Goal: Task Accomplishment & Management: Use online tool/utility

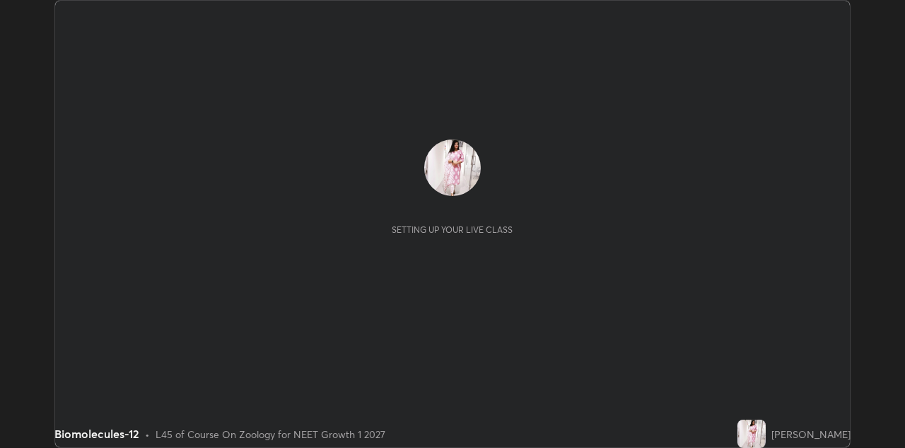
scroll to position [448, 905]
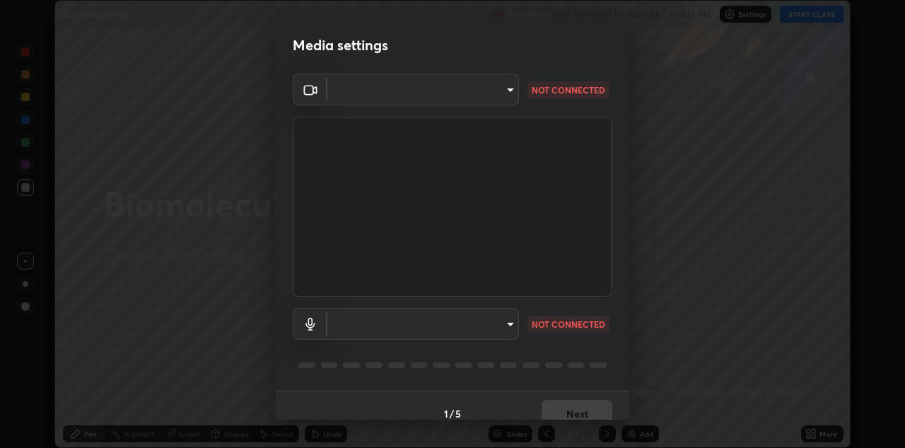
type input "440dc819fc980925616b5f394eaa9fa6086b7f53d6b22e7c60974c41b8a748ff"
type input "communications"
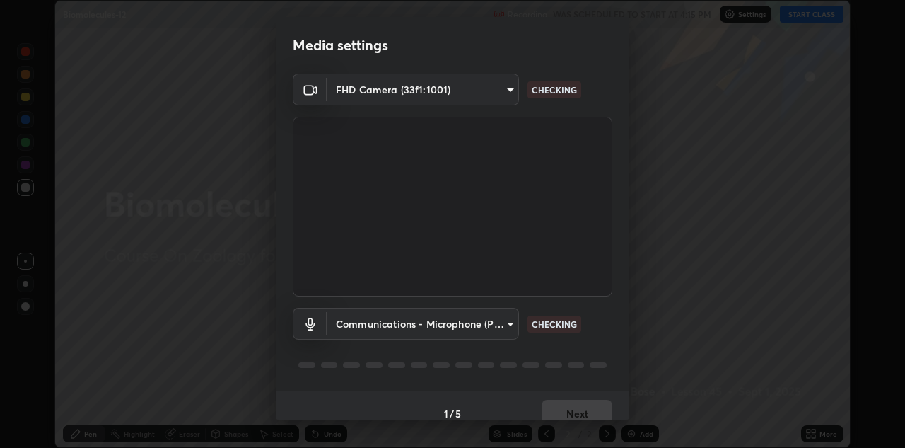
scroll to position [16, 0]
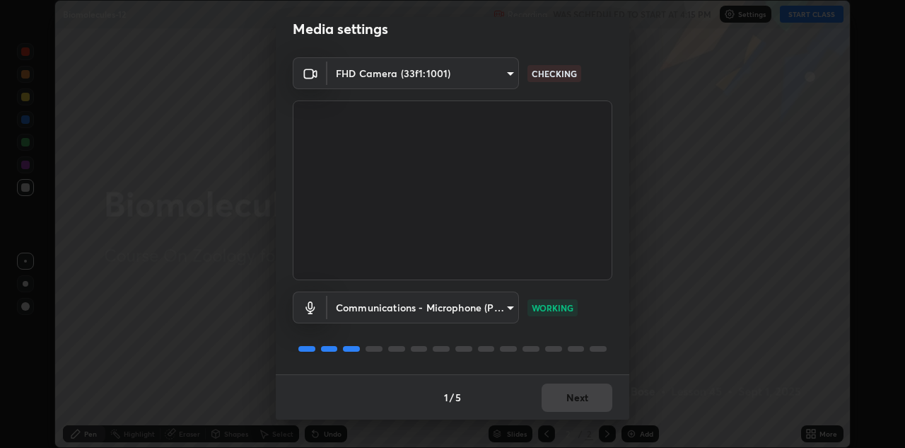
click at [581, 395] on div "1 / 5 Next" at bounding box center [453, 396] width 354 height 45
click at [508, 76] on body "Erase all Biomolecules-12 Recording WAS SCHEDULED TO START AT 4:15 PM Settings …" at bounding box center [452, 224] width 905 height 448
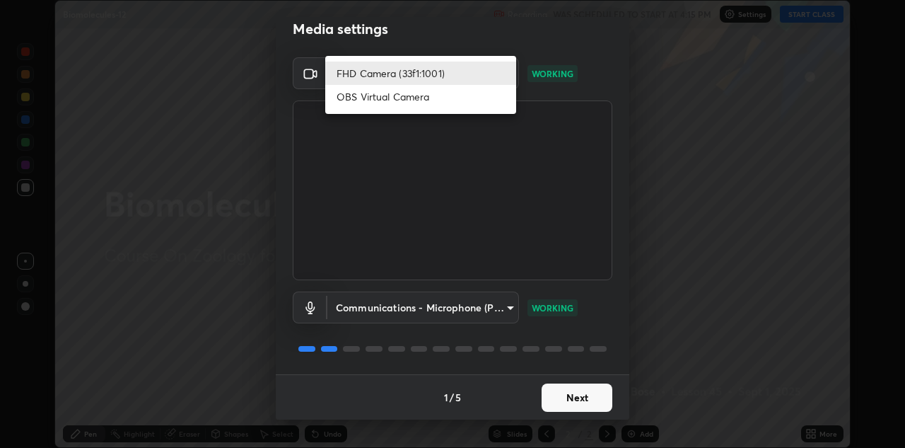
click at [655, 214] on div at bounding box center [452, 224] width 905 height 448
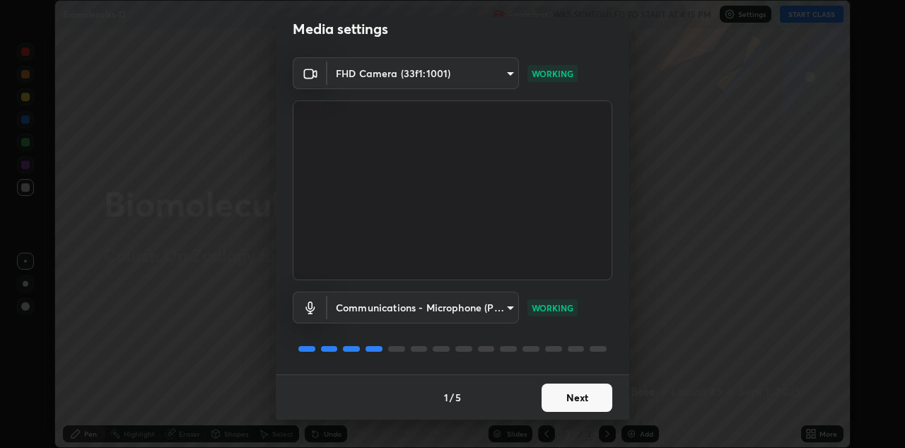
click at [565, 407] on button "Next" at bounding box center [577, 397] width 71 height 28
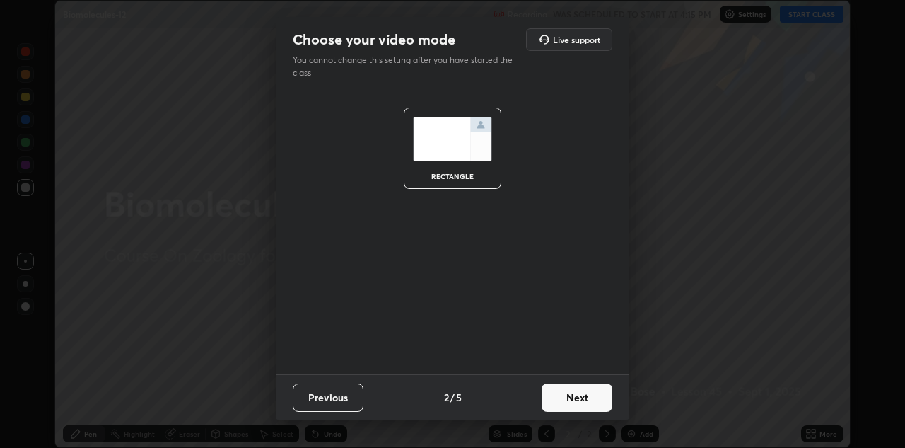
click at [564, 393] on button "Next" at bounding box center [577, 397] width 71 height 28
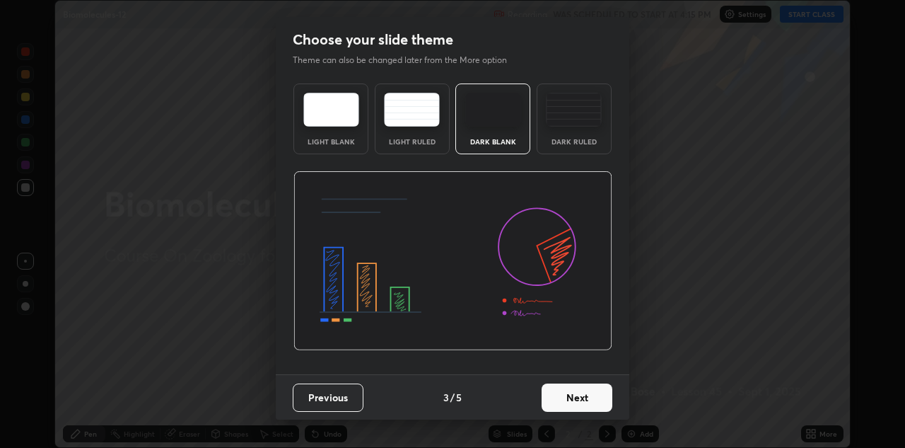
click at [576, 396] on button "Next" at bounding box center [577, 397] width 71 height 28
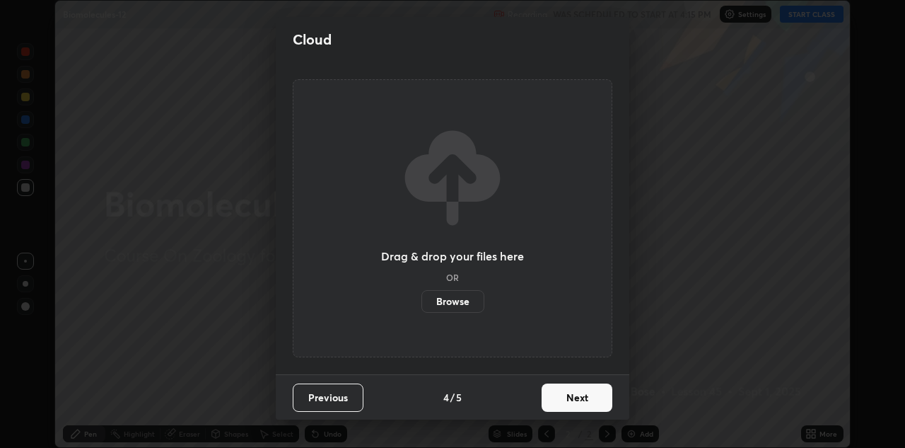
click at [560, 387] on button "Next" at bounding box center [577, 397] width 71 height 28
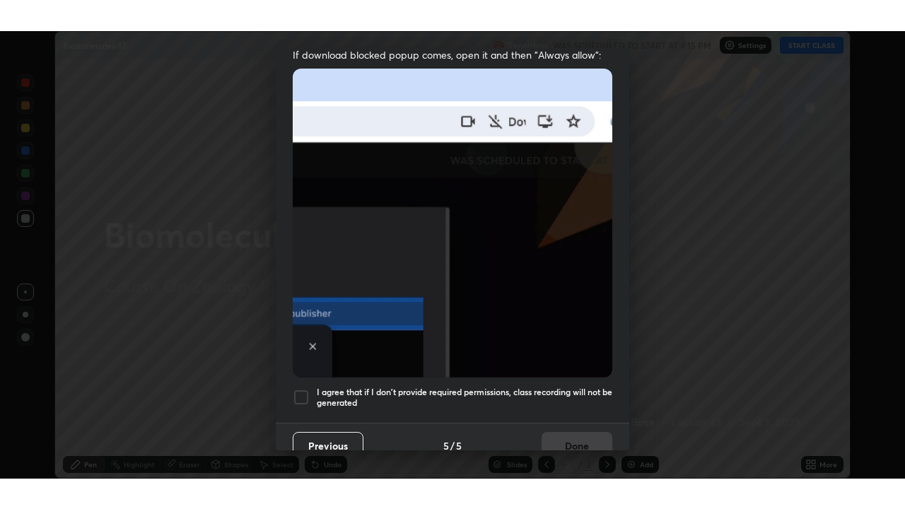
scroll to position [305, 0]
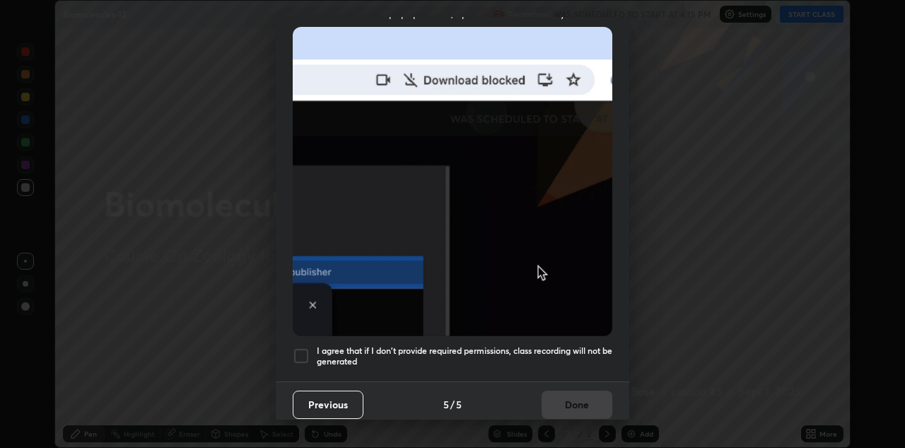
click at [530, 345] on h5 "I agree that if I don't provide required permissions, class recording will not …" at bounding box center [465, 356] width 296 height 22
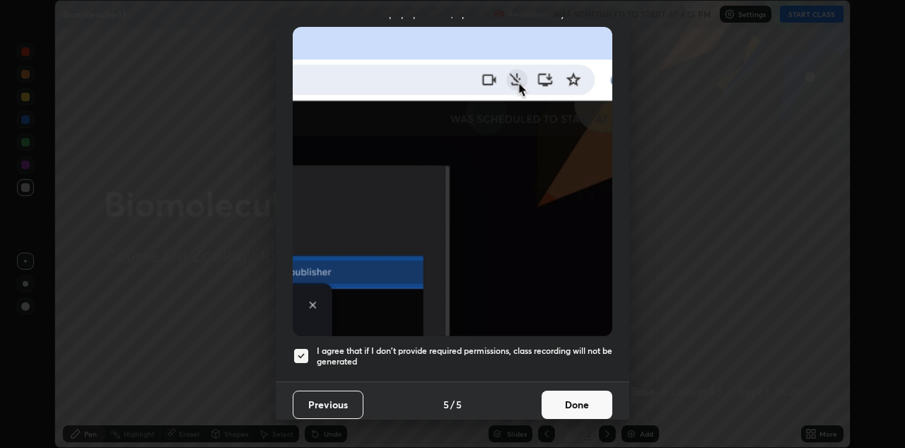
click at [568, 397] on button "Done" at bounding box center [577, 404] width 71 height 28
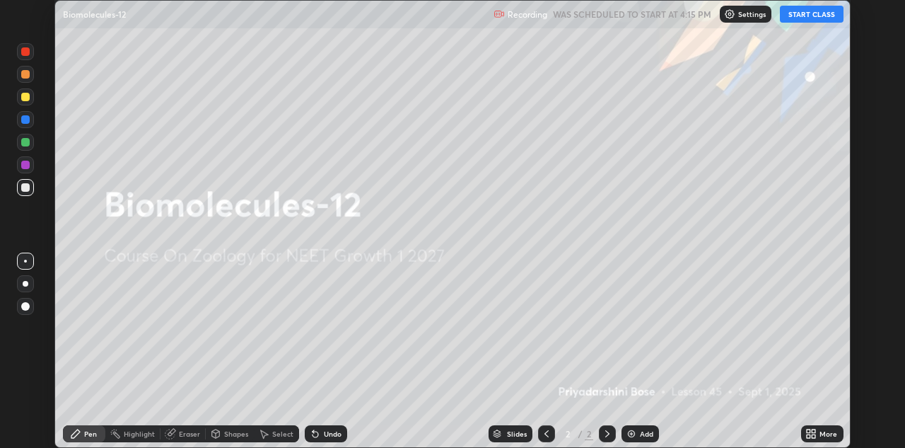
click at [807, 12] on button "START CLASS" at bounding box center [812, 14] width 64 height 17
click at [629, 430] on img at bounding box center [631, 433] width 11 height 11
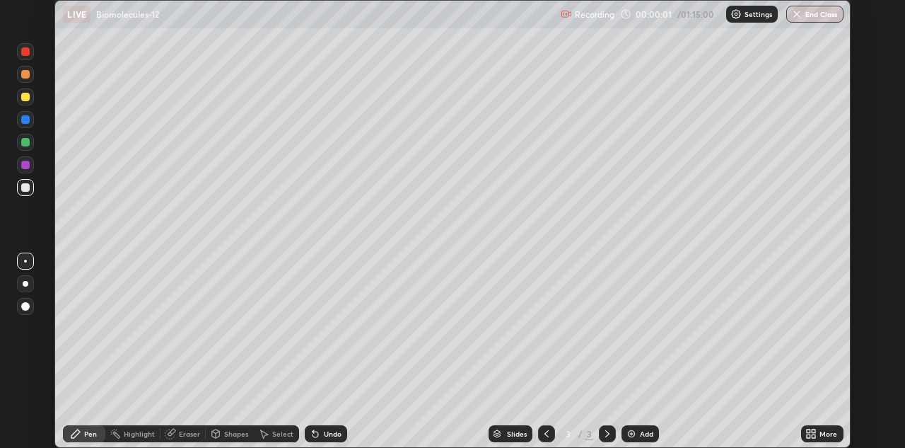
click at [809, 432] on icon at bounding box center [809, 431] width 4 height 4
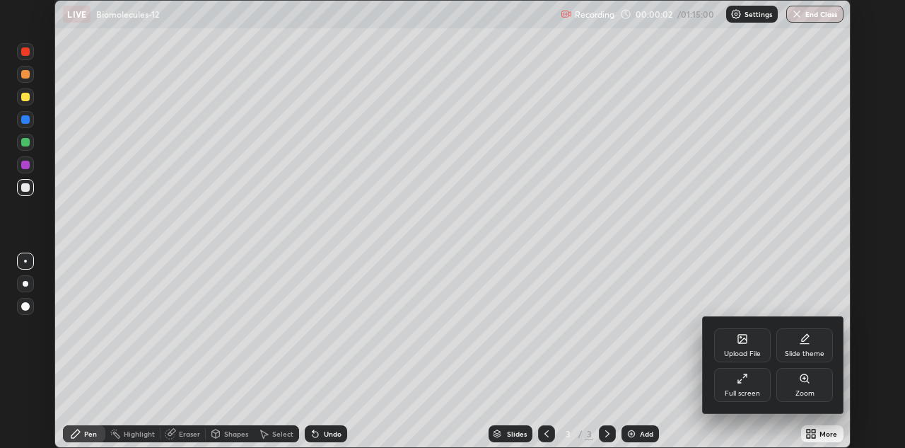
click at [751, 381] on div "Full screen" at bounding box center [742, 385] width 57 height 34
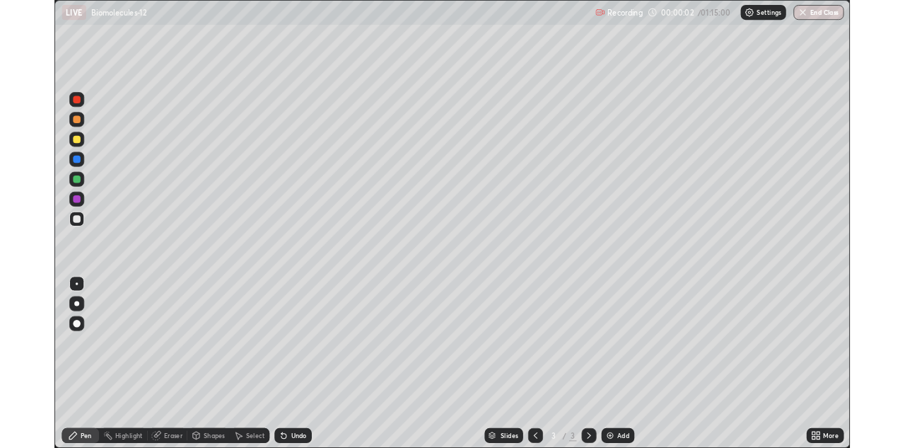
scroll to position [509, 905]
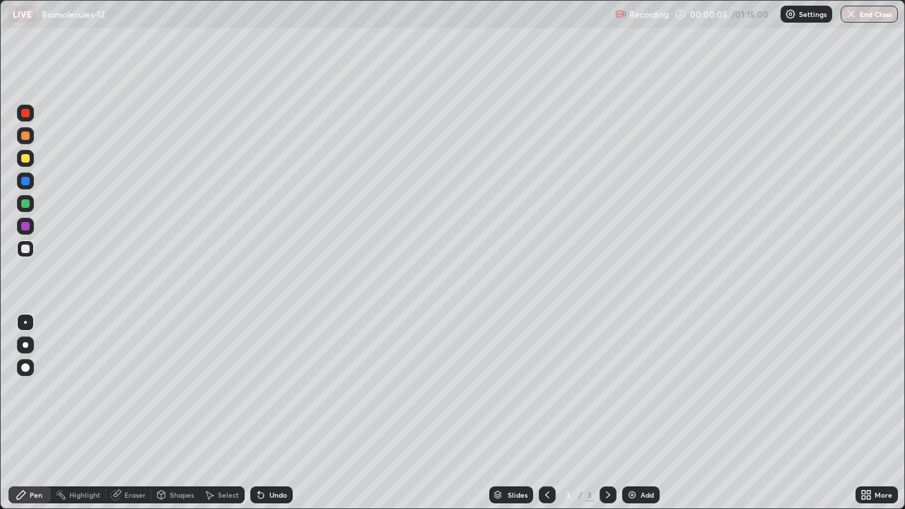
click at [25, 157] on div at bounding box center [25, 158] width 8 height 8
click at [23, 364] on div at bounding box center [25, 368] width 8 height 8
click at [23, 227] on div at bounding box center [25, 226] width 8 height 8
click at [31, 247] on div at bounding box center [25, 248] width 17 height 17
click at [32, 174] on div at bounding box center [25, 181] width 17 height 17
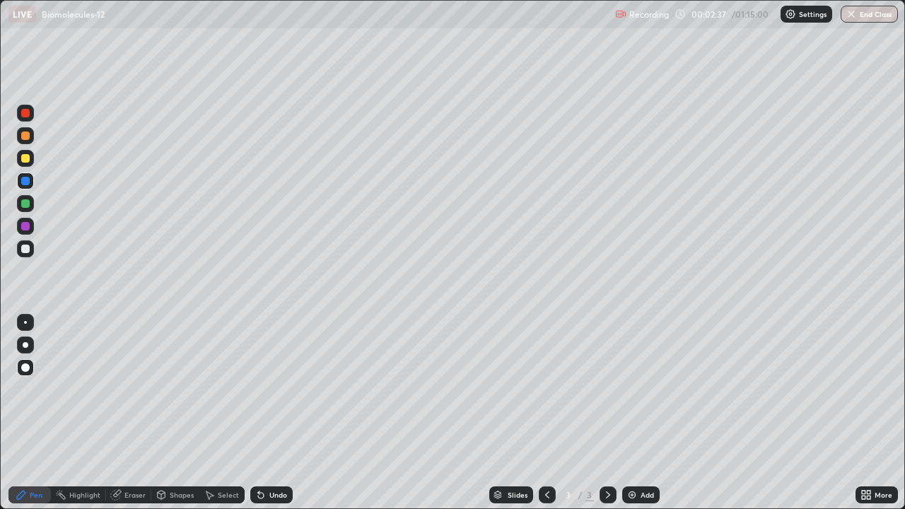
click at [25, 202] on div at bounding box center [25, 203] width 8 height 8
click at [627, 447] on img at bounding box center [632, 494] width 11 height 11
click at [25, 157] on div at bounding box center [25, 158] width 8 height 8
click at [28, 207] on div at bounding box center [25, 203] width 8 height 8
click at [258, 447] on icon at bounding box center [260, 494] width 11 height 11
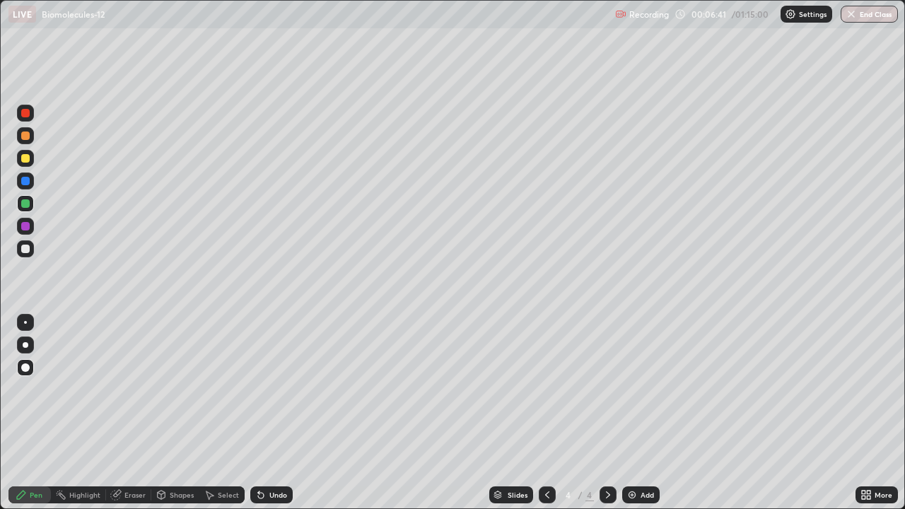
click at [25, 230] on div at bounding box center [25, 226] width 8 height 8
click at [28, 203] on div at bounding box center [25, 203] width 8 height 8
click at [24, 226] on div at bounding box center [25, 226] width 8 height 8
click at [131, 447] on div "Eraser" at bounding box center [134, 495] width 21 height 7
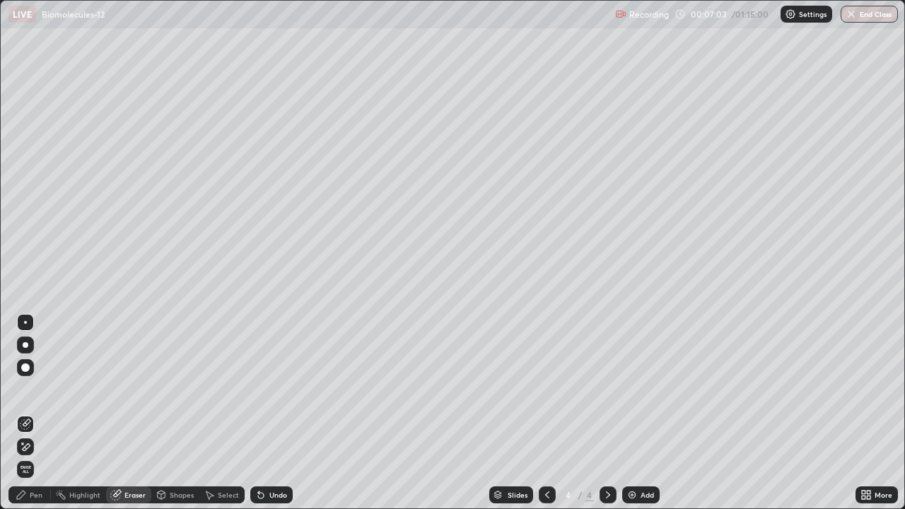
click at [27, 447] on div "Pen" at bounding box center [29, 495] width 42 height 17
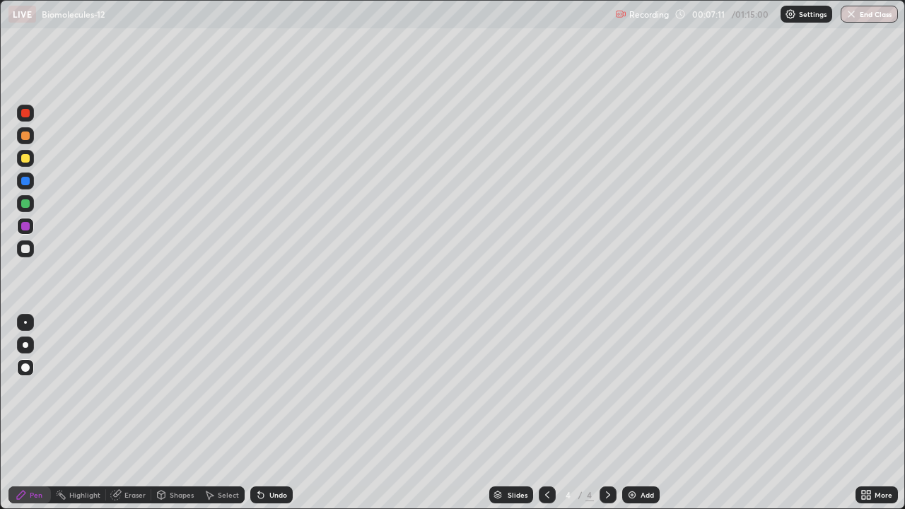
click at [129, 447] on div "Eraser" at bounding box center [134, 495] width 21 height 7
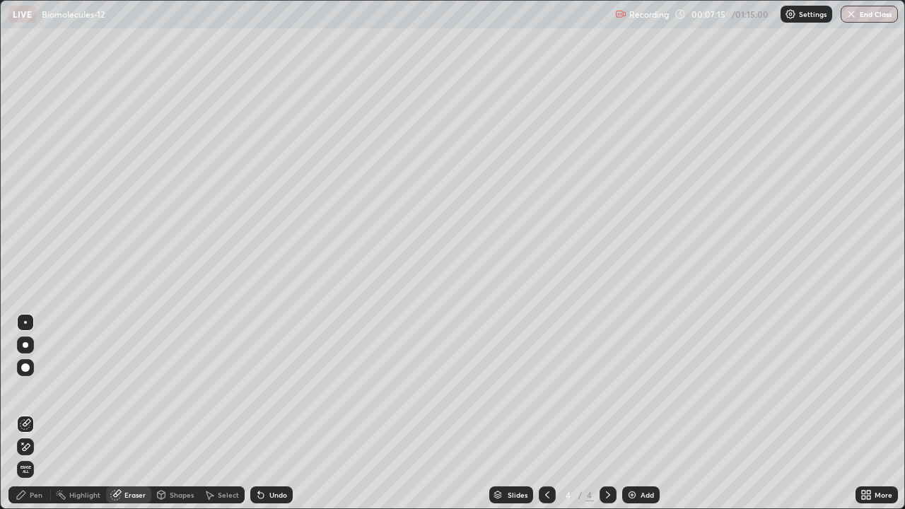
click at [30, 447] on div "Pen" at bounding box center [36, 495] width 13 height 7
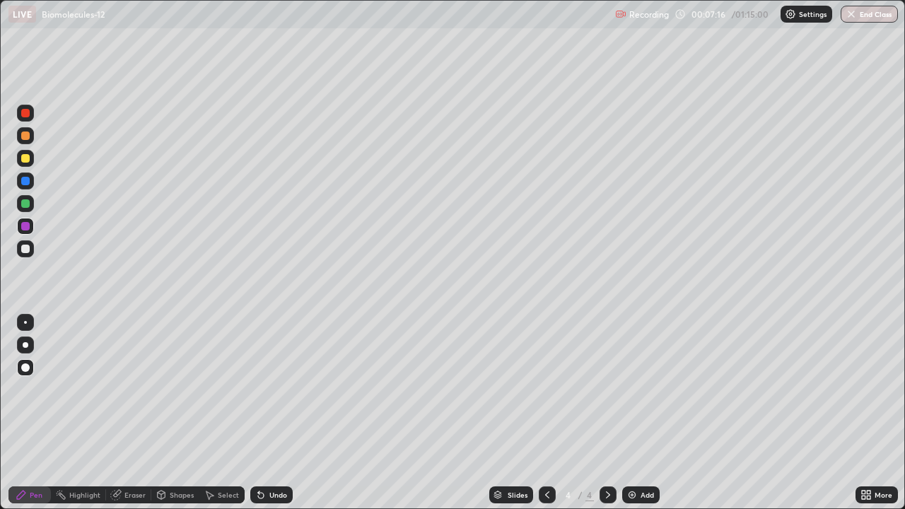
click at [30, 163] on div at bounding box center [25, 158] width 17 height 17
click at [124, 447] on div "Eraser" at bounding box center [134, 495] width 21 height 7
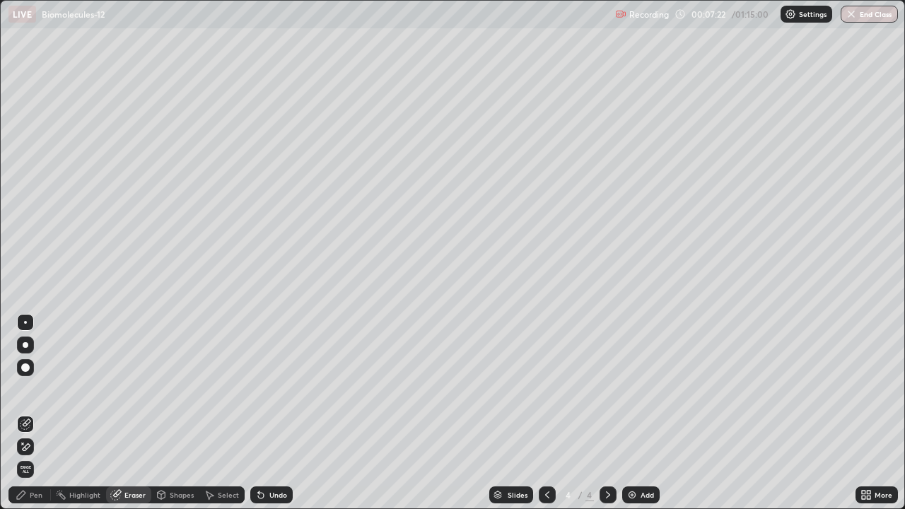
click at [31, 447] on div "Pen" at bounding box center [36, 495] width 13 height 7
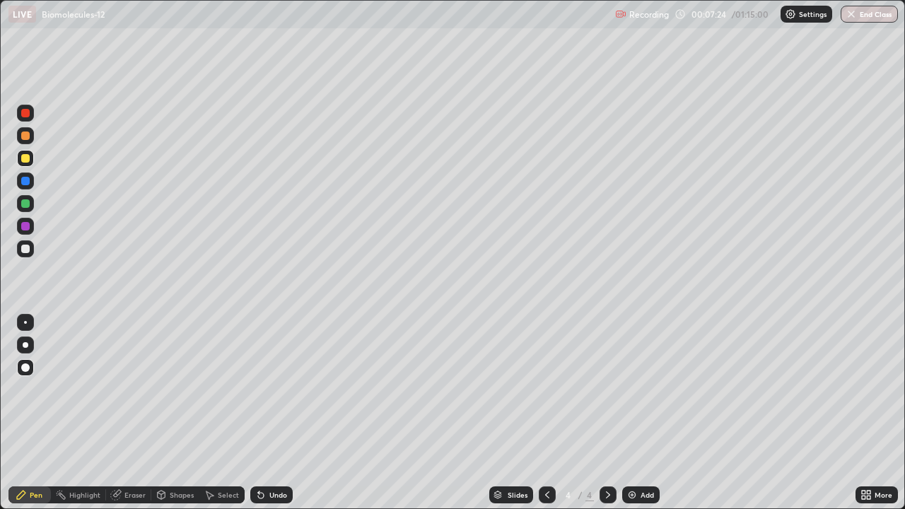
click at [30, 245] on div at bounding box center [25, 248] width 17 height 17
click at [33, 224] on div at bounding box center [25, 226] width 17 height 17
click at [130, 447] on div "Eraser" at bounding box center [128, 495] width 45 height 17
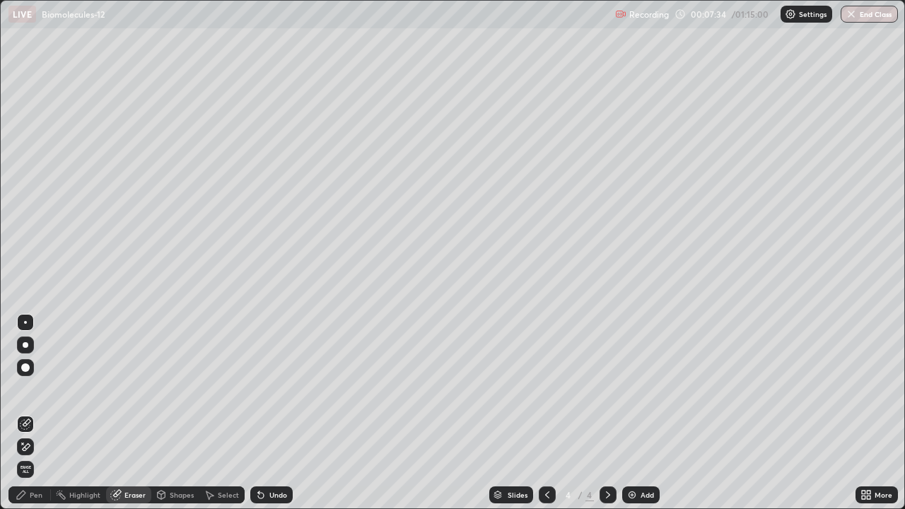
click at [30, 447] on div "Pen" at bounding box center [36, 495] width 13 height 7
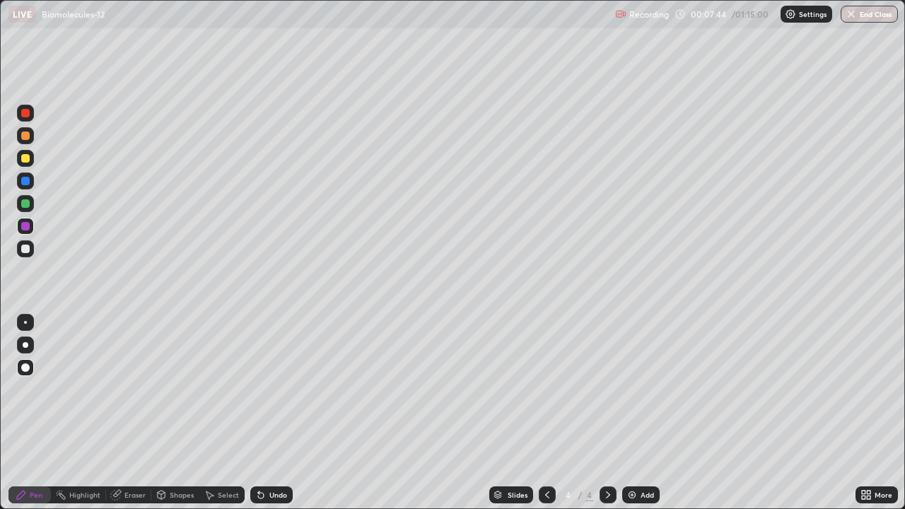
click at [25, 154] on div at bounding box center [25, 158] width 8 height 8
click at [23, 179] on div at bounding box center [25, 181] width 8 height 8
click at [28, 206] on div at bounding box center [25, 203] width 8 height 8
click at [20, 248] on div at bounding box center [25, 248] width 17 height 17
click at [133, 447] on div "Eraser" at bounding box center [134, 495] width 21 height 7
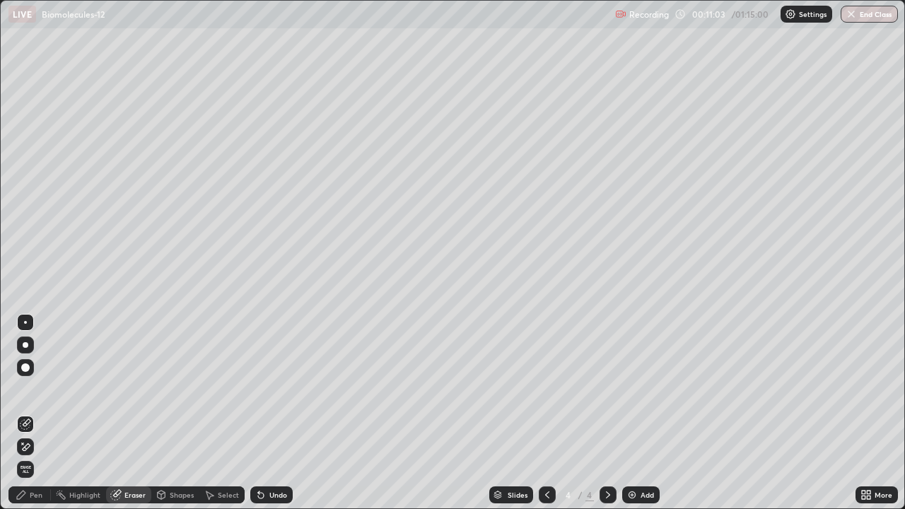
click at [27, 447] on icon at bounding box center [21, 494] width 11 height 11
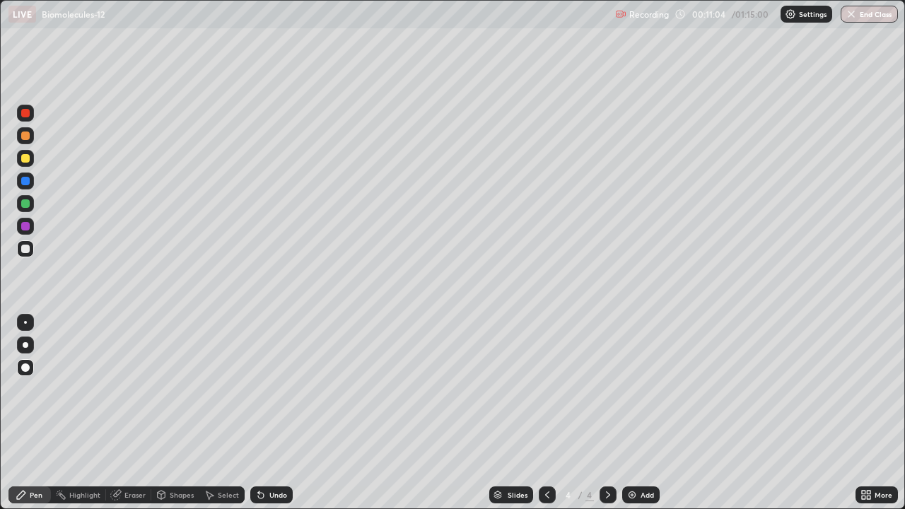
click at [26, 204] on div at bounding box center [25, 203] width 8 height 8
click at [629, 447] on img at bounding box center [632, 494] width 11 height 11
click at [25, 158] on div at bounding box center [25, 158] width 8 height 8
click at [27, 226] on div at bounding box center [25, 226] width 8 height 8
click at [32, 201] on div at bounding box center [25, 203] width 17 height 17
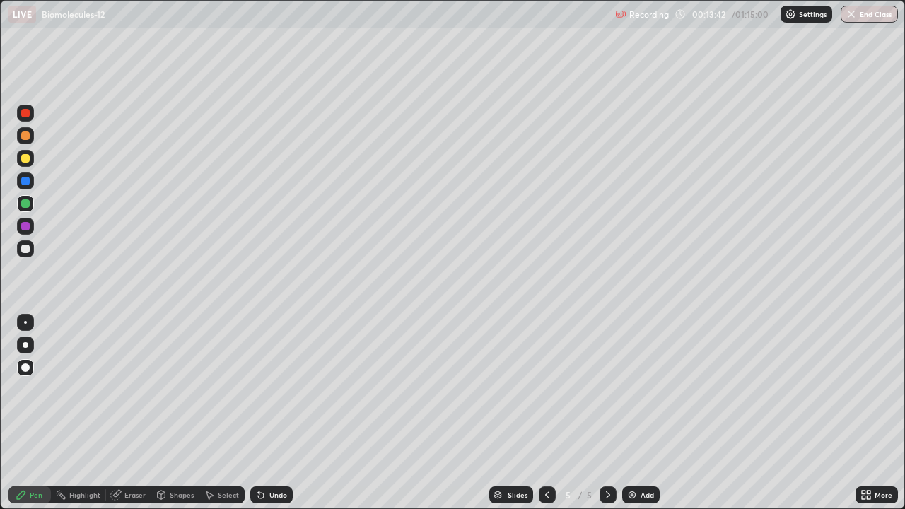
click at [132, 447] on div "Eraser" at bounding box center [134, 495] width 21 height 7
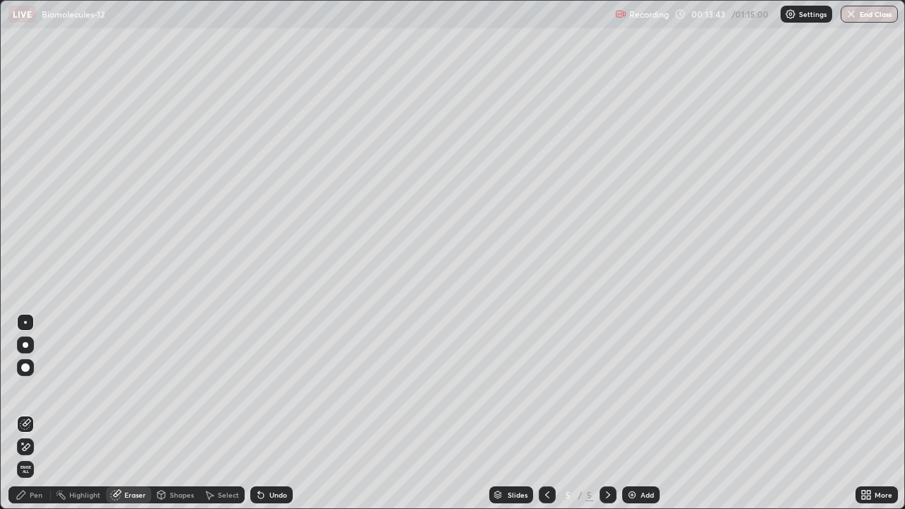
click at [31, 447] on div "Pen" at bounding box center [36, 495] width 13 height 7
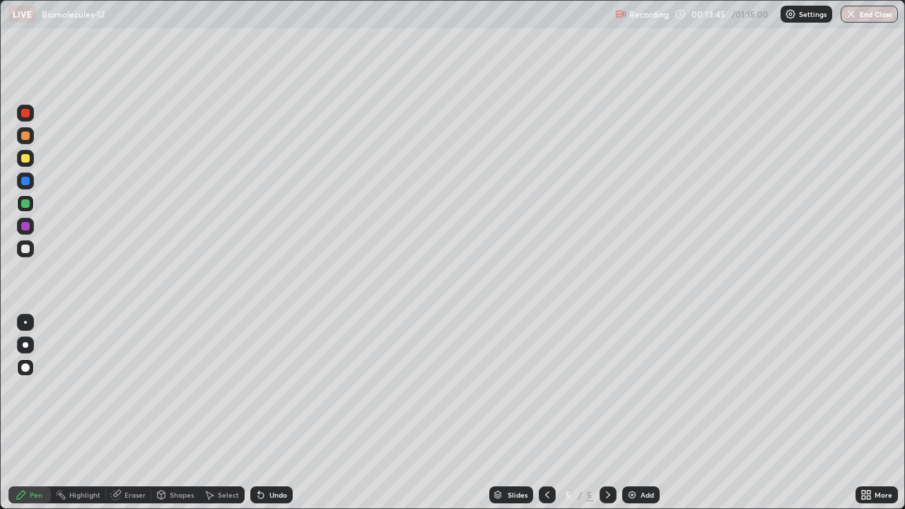
click at [24, 249] on div at bounding box center [25, 249] width 8 height 8
click at [23, 224] on div at bounding box center [25, 226] width 8 height 8
click at [126, 447] on div "Eraser" at bounding box center [128, 495] width 45 height 17
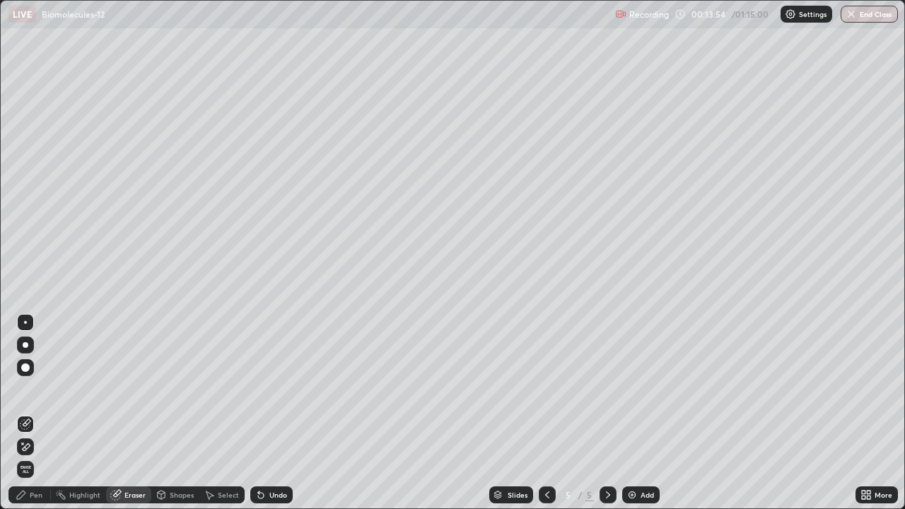
click at [258, 447] on icon at bounding box center [261, 496] width 6 height 6
click at [258, 447] on icon at bounding box center [258, 492] width 1 height 1
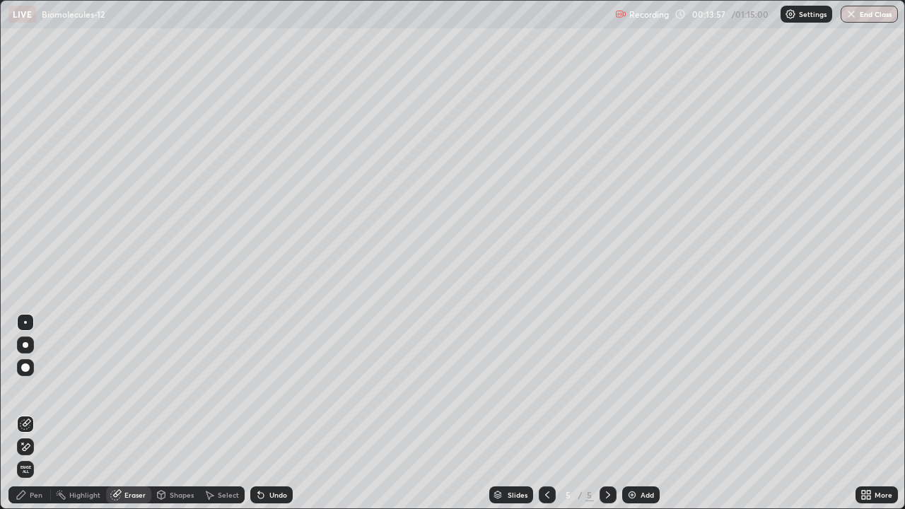
click at [30, 447] on div "Pen" at bounding box center [36, 495] width 13 height 7
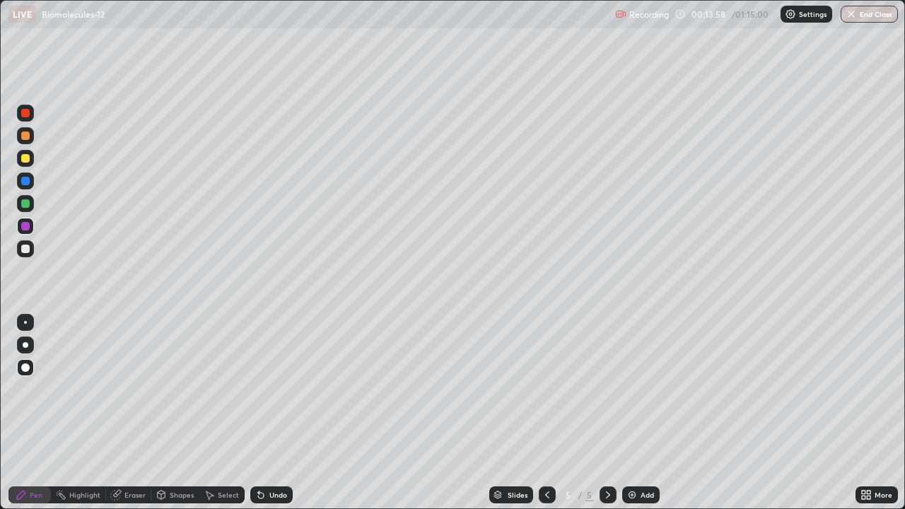
click at [27, 250] on div at bounding box center [25, 249] width 8 height 8
click at [25, 226] on div at bounding box center [25, 226] width 8 height 8
click at [27, 254] on div at bounding box center [25, 248] width 17 height 17
click at [132, 447] on div "Eraser" at bounding box center [128, 495] width 45 height 17
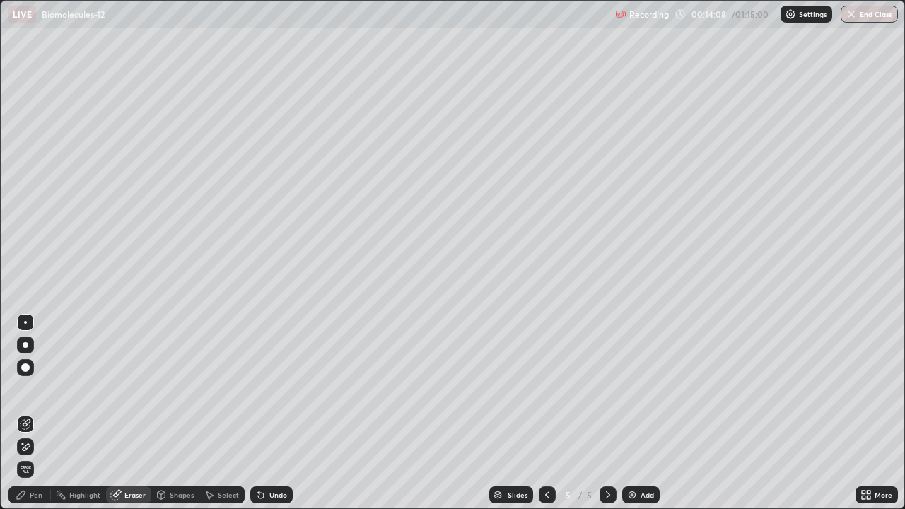
click at [20, 447] on div "Pen" at bounding box center [29, 495] width 42 height 17
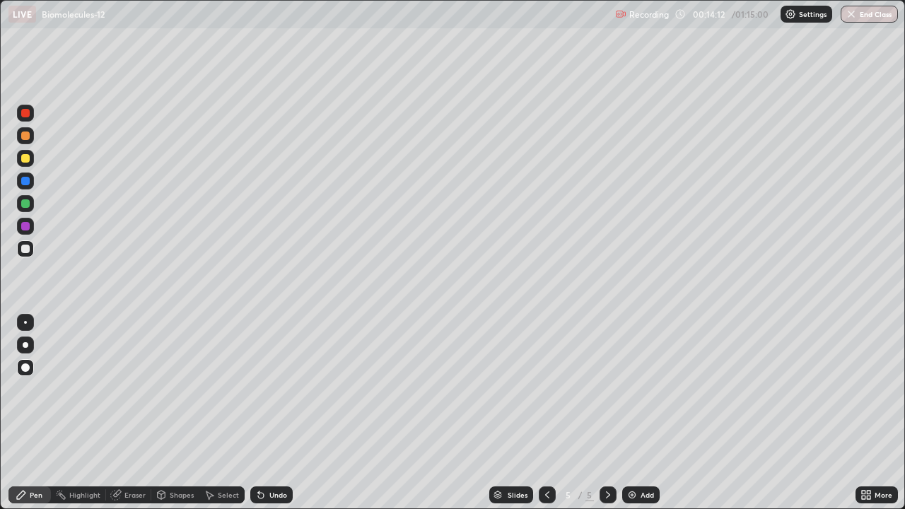
click at [25, 227] on div at bounding box center [25, 226] width 8 height 8
click at [30, 153] on div at bounding box center [25, 158] width 17 height 17
click at [28, 207] on div at bounding box center [25, 203] width 8 height 8
click at [629, 447] on img at bounding box center [632, 494] width 11 height 11
click at [25, 159] on div at bounding box center [25, 158] width 8 height 8
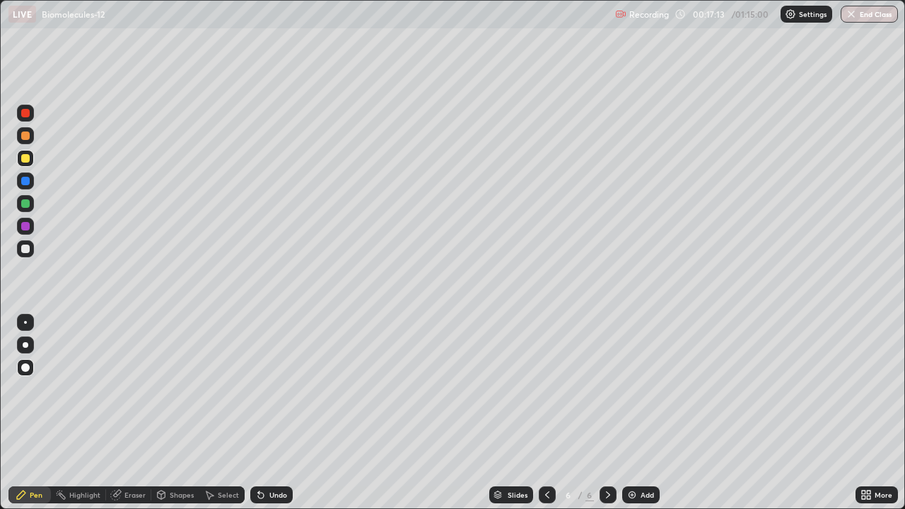
click at [26, 248] on div at bounding box center [25, 249] width 8 height 8
click at [29, 222] on div at bounding box center [25, 226] width 17 height 17
click at [125, 447] on div "Eraser" at bounding box center [128, 495] width 45 height 17
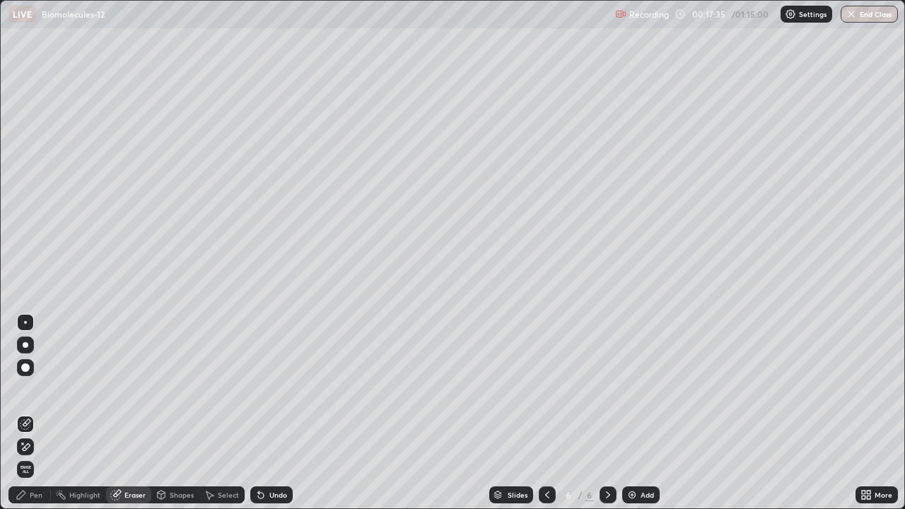
click at [33, 447] on div "Pen" at bounding box center [36, 495] width 13 height 7
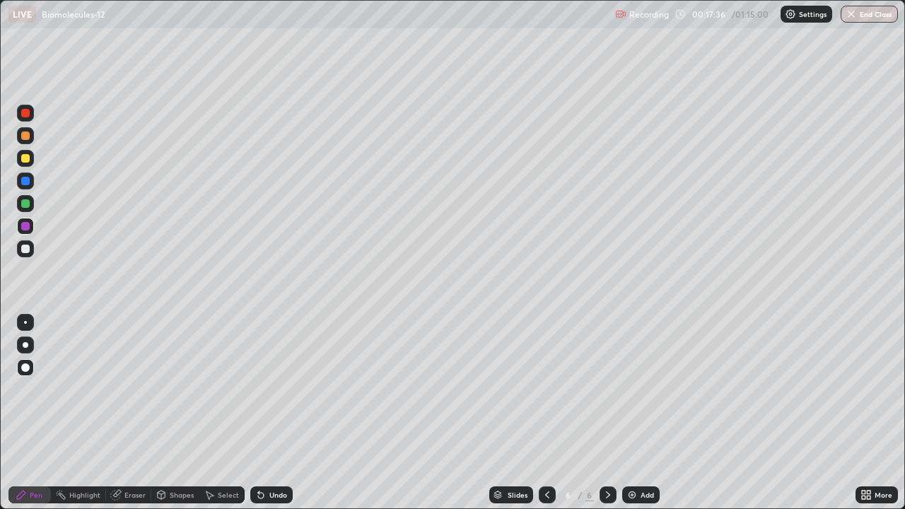
click at [26, 248] on div at bounding box center [25, 249] width 8 height 8
click at [24, 224] on div at bounding box center [25, 226] width 8 height 8
click at [27, 248] on div at bounding box center [25, 249] width 8 height 8
click at [27, 205] on div at bounding box center [25, 203] width 8 height 8
click at [209, 26] on div "LIVE Biomolecules-12" at bounding box center [308, 14] width 601 height 28
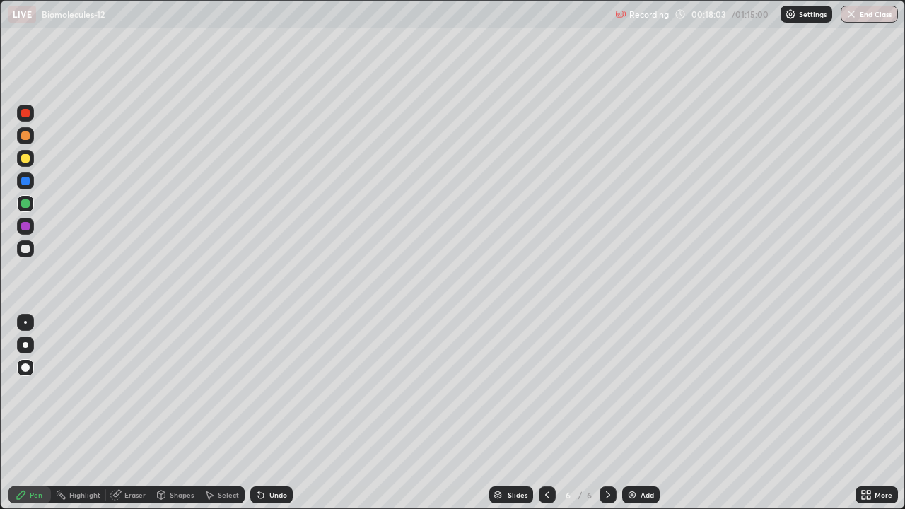
click at [284, 26] on div "LIVE Biomolecules-12" at bounding box center [308, 14] width 601 height 28
click at [209, 26] on div "LIVE Biomolecules-12" at bounding box center [308, 14] width 601 height 28
click at [30, 233] on div at bounding box center [25, 226] width 17 height 17
click at [132, 447] on div "Eraser" at bounding box center [128, 495] width 45 height 17
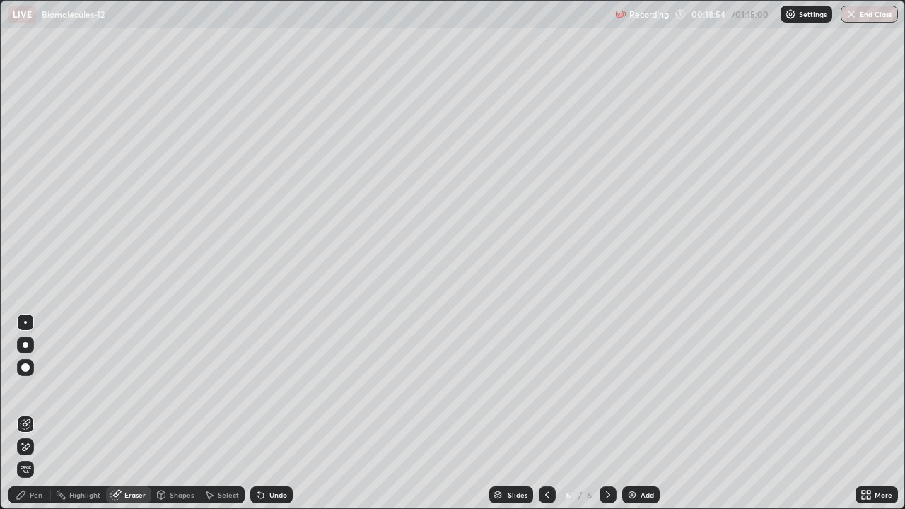
click at [40, 447] on div "Pen" at bounding box center [29, 495] width 42 height 17
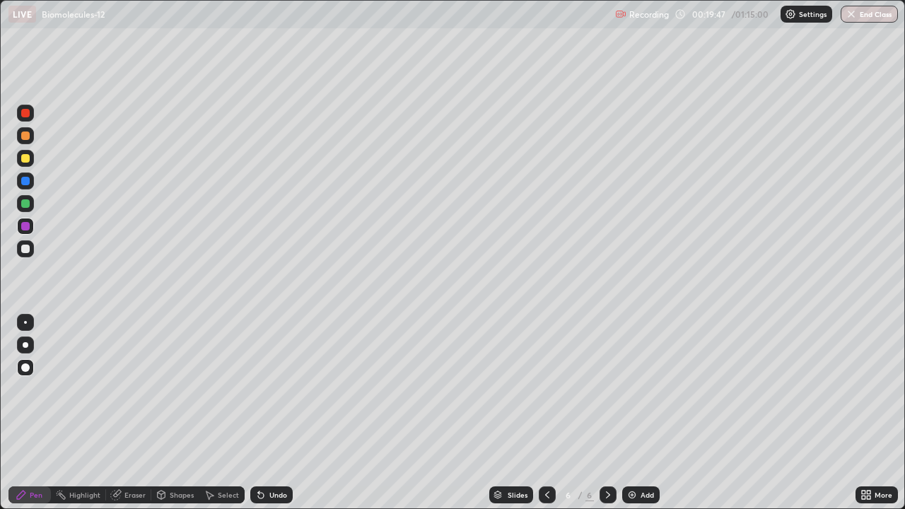
click at [126, 447] on div "Eraser" at bounding box center [128, 495] width 45 height 17
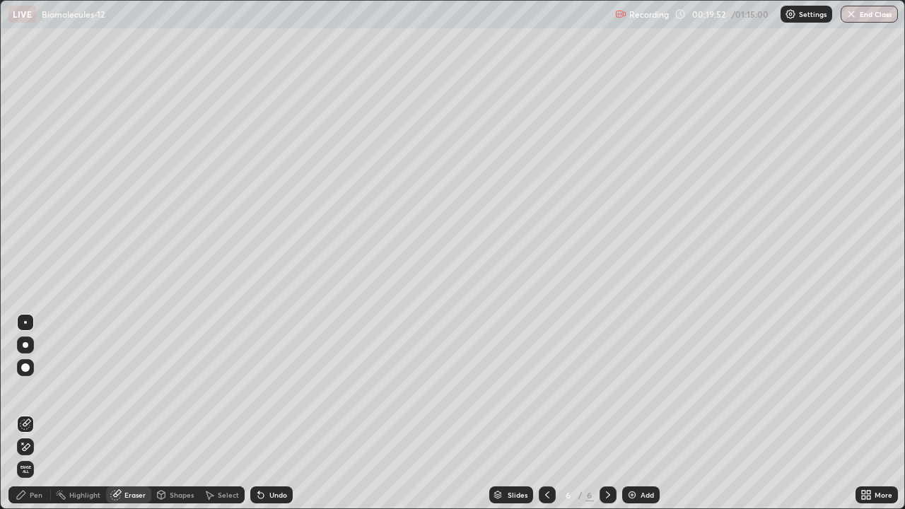
click at [27, 447] on div "Pen" at bounding box center [29, 495] width 42 height 17
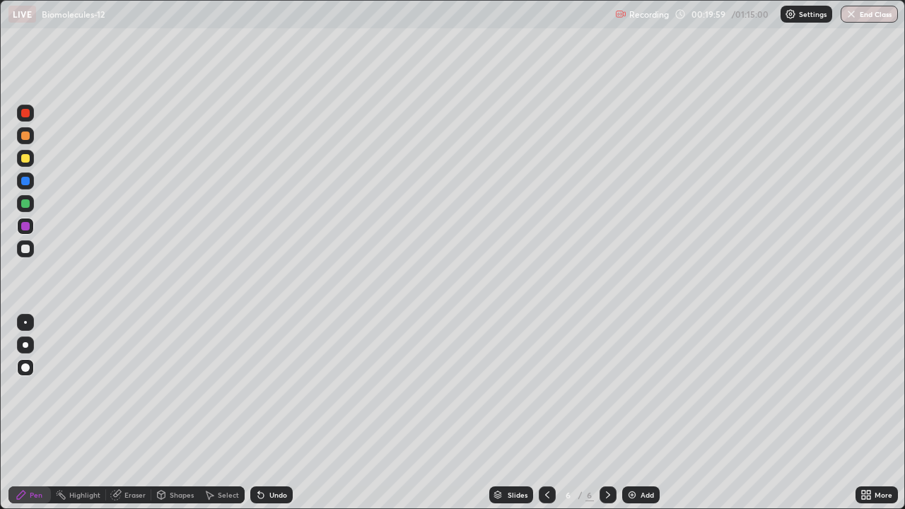
click at [131, 447] on div "Eraser" at bounding box center [134, 495] width 21 height 7
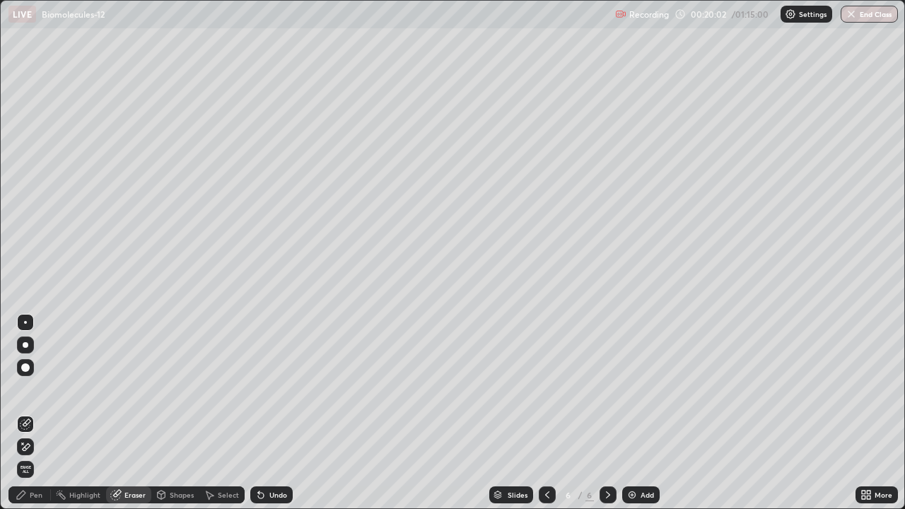
click at [29, 447] on div "Pen" at bounding box center [29, 495] width 42 height 17
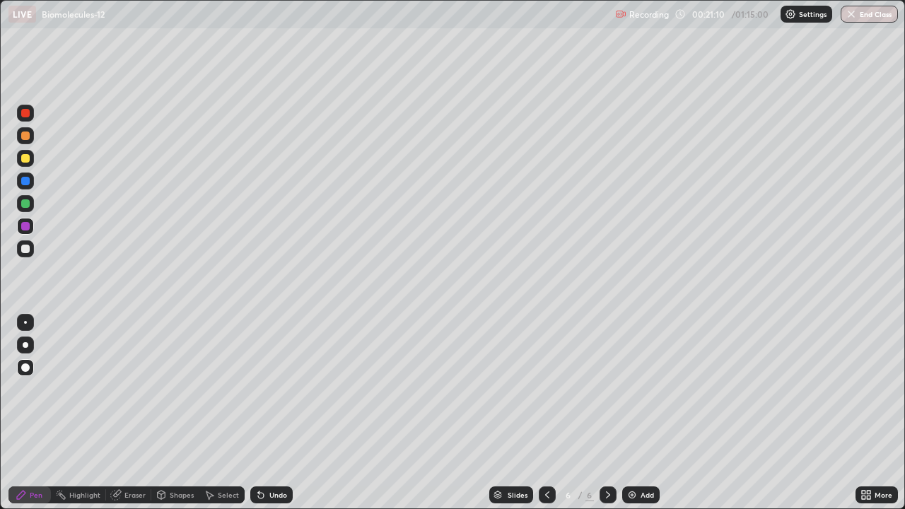
click at [23, 207] on div at bounding box center [25, 203] width 8 height 8
click at [624, 447] on div "Add" at bounding box center [640, 495] width 37 height 17
click at [23, 245] on div at bounding box center [25, 249] width 8 height 8
click at [26, 158] on div at bounding box center [25, 158] width 8 height 8
click at [26, 223] on div at bounding box center [25, 226] width 8 height 8
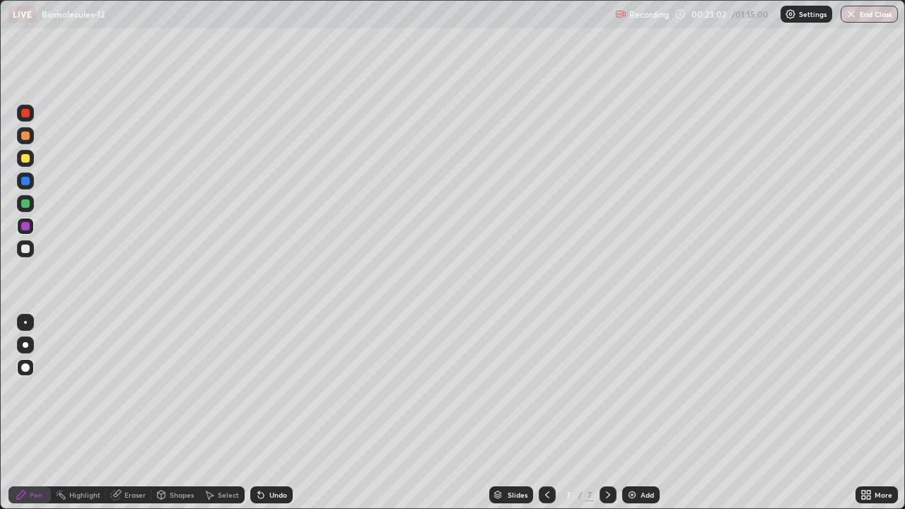
click at [26, 201] on div at bounding box center [25, 203] width 8 height 8
click at [26, 248] on div at bounding box center [25, 249] width 8 height 8
click at [32, 156] on div at bounding box center [25, 158] width 17 height 17
click at [25, 229] on div at bounding box center [25, 226] width 8 height 8
click at [25, 180] on div at bounding box center [25, 181] width 8 height 8
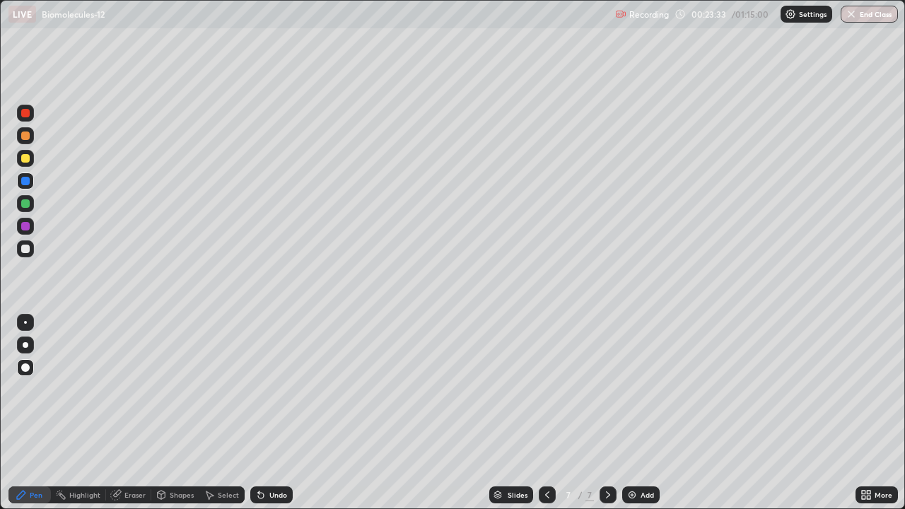
click at [26, 225] on div at bounding box center [25, 226] width 8 height 8
click at [26, 203] on div at bounding box center [25, 203] width 8 height 8
click at [26, 250] on div at bounding box center [25, 249] width 8 height 8
click at [25, 137] on div at bounding box center [25, 136] width 8 height 8
click at [29, 243] on div at bounding box center [25, 248] width 17 height 17
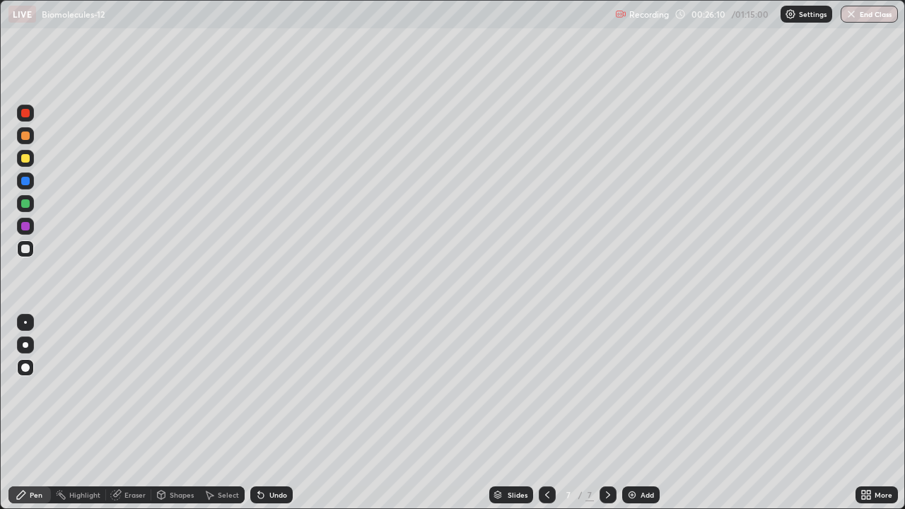
click at [27, 137] on div at bounding box center [25, 136] width 8 height 8
click at [32, 250] on div at bounding box center [25, 248] width 17 height 17
click at [25, 180] on div at bounding box center [25, 181] width 8 height 8
click at [28, 156] on div at bounding box center [25, 158] width 8 height 8
click at [627, 447] on img at bounding box center [632, 494] width 11 height 11
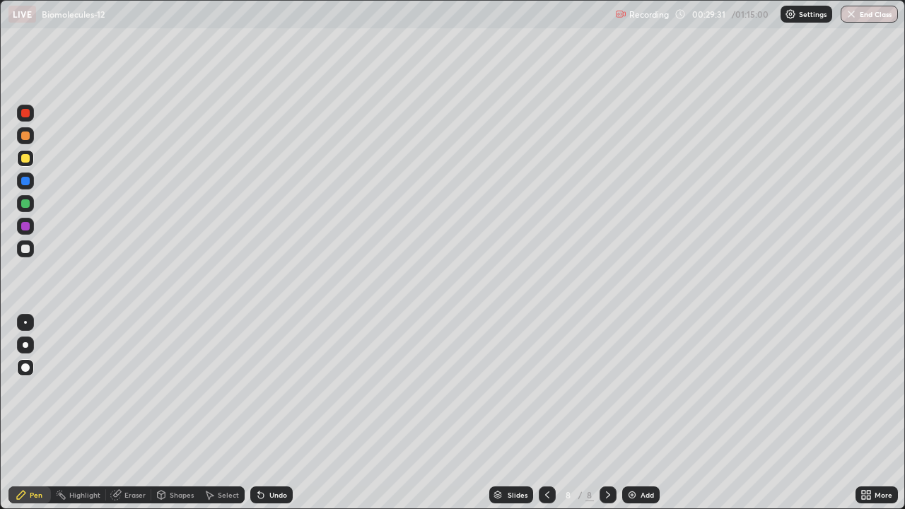
click at [26, 183] on div at bounding box center [25, 181] width 8 height 8
click at [25, 156] on div at bounding box center [25, 158] width 8 height 8
click at [134, 447] on div "Eraser" at bounding box center [134, 495] width 21 height 7
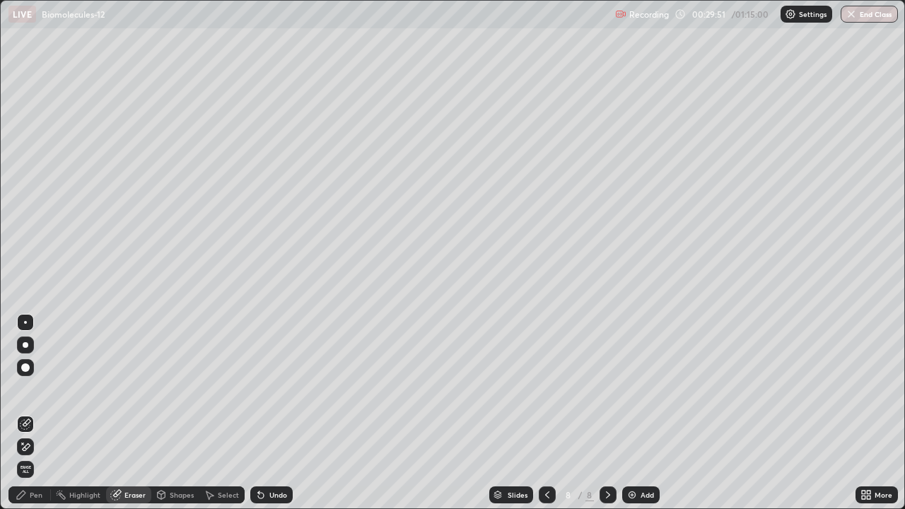
click at [32, 447] on div "Pen" at bounding box center [36, 495] width 13 height 7
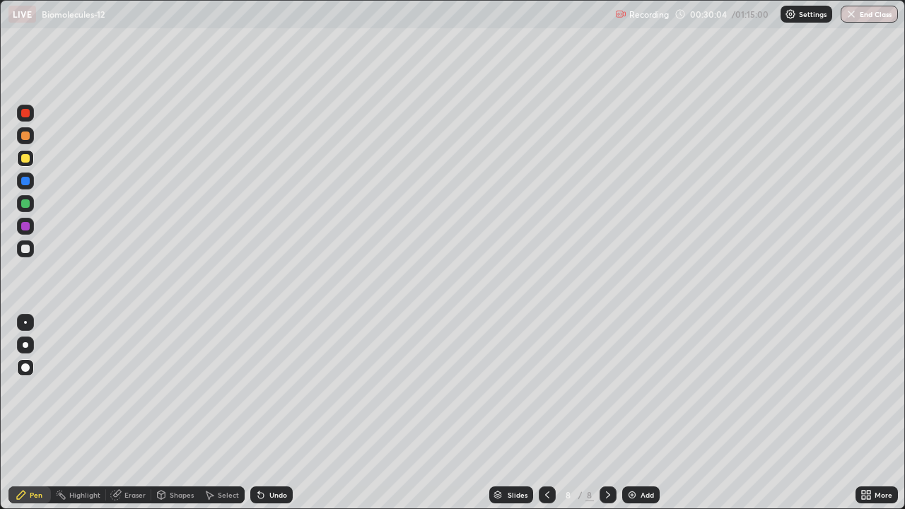
click at [30, 202] on div at bounding box center [25, 203] width 17 height 17
click at [26, 249] on div at bounding box center [25, 249] width 8 height 8
click at [27, 228] on div at bounding box center [25, 226] width 8 height 8
click at [26, 205] on div at bounding box center [25, 203] width 8 height 8
click at [27, 221] on div at bounding box center [25, 226] width 17 height 17
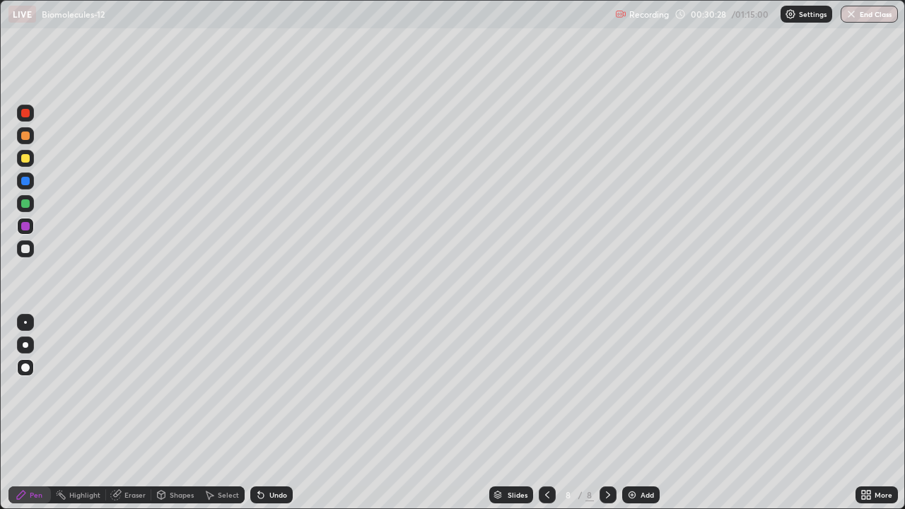
click at [25, 158] on div at bounding box center [25, 158] width 8 height 8
click at [29, 180] on div at bounding box center [25, 181] width 8 height 8
click at [25, 158] on div at bounding box center [25, 158] width 8 height 8
click at [25, 110] on div at bounding box center [25, 113] width 8 height 8
click at [631, 447] on img at bounding box center [632, 494] width 11 height 11
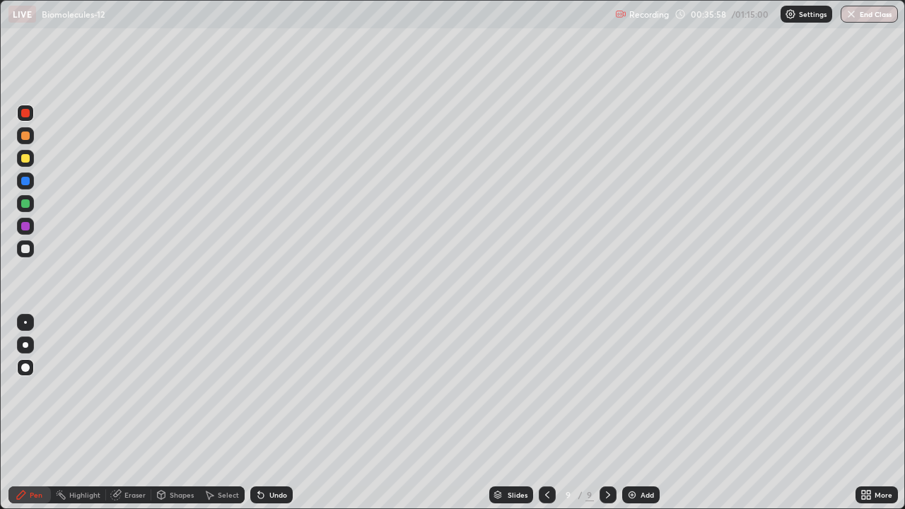
click at [19, 154] on div at bounding box center [25, 158] width 17 height 17
click at [22, 203] on div at bounding box center [25, 203] width 8 height 8
click at [24, 133] on div at bounding box center [25, 136] width 8 height 8
click at [33, 228] on div at bounding box center [25, 226] width 17 height 17
click at [138, 447] on div "Eraser" at bounding box center [134, 495] width 21 height 7
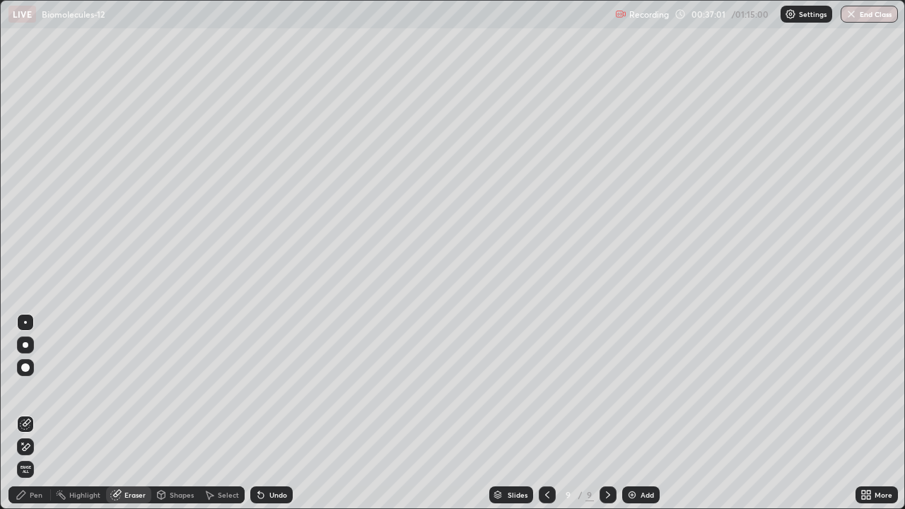
click at [30, 447] on div "Pen" at bounding box center [36, 495] width 13 height 7
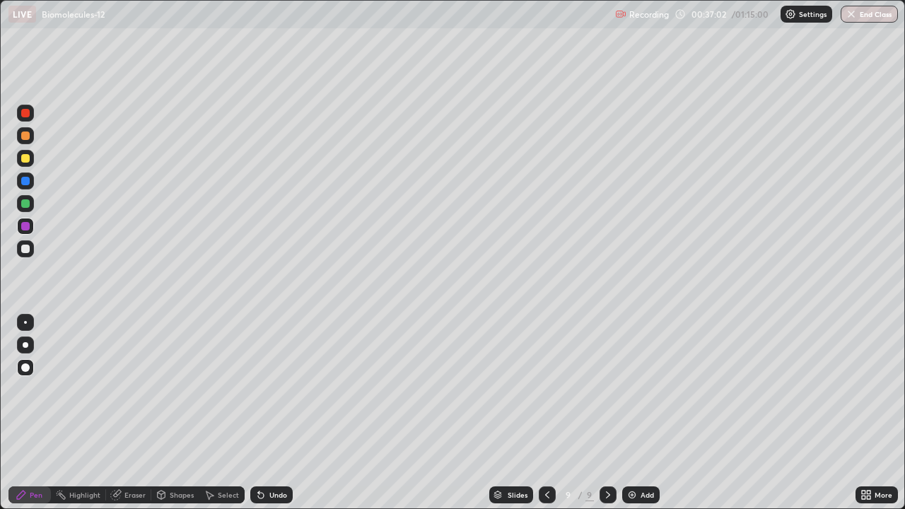
click at [30, 131] on div at bounding box center [25, 135] width 17 height 17
click at [627, 447] on img at bounding box center [632, 494] width 11 height 11
click at [27, 157] on div at bounding box center [25, 158] width 8 height 8
click at [174, 447] on div "Shapes" at bounding box center [182, 495] width 24 height 7
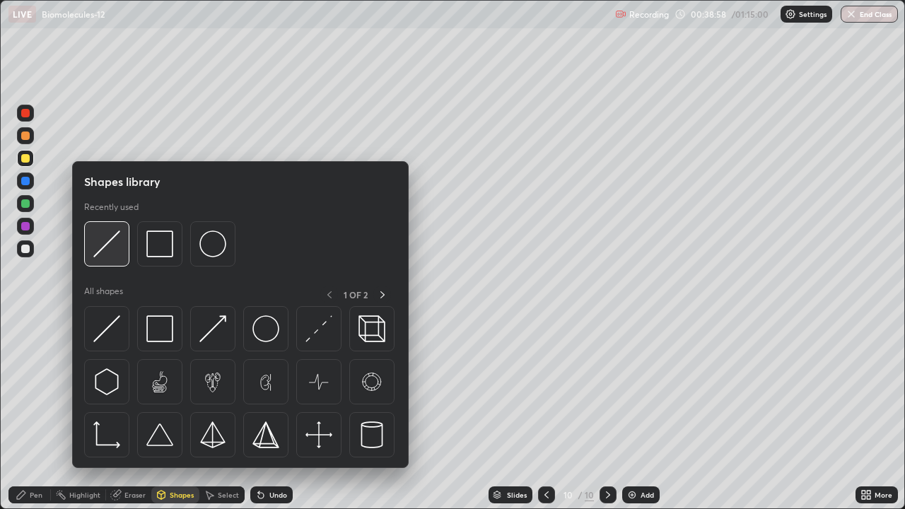
click at [105, 246] on img at bounding box center [106, 244] width 27 height 27
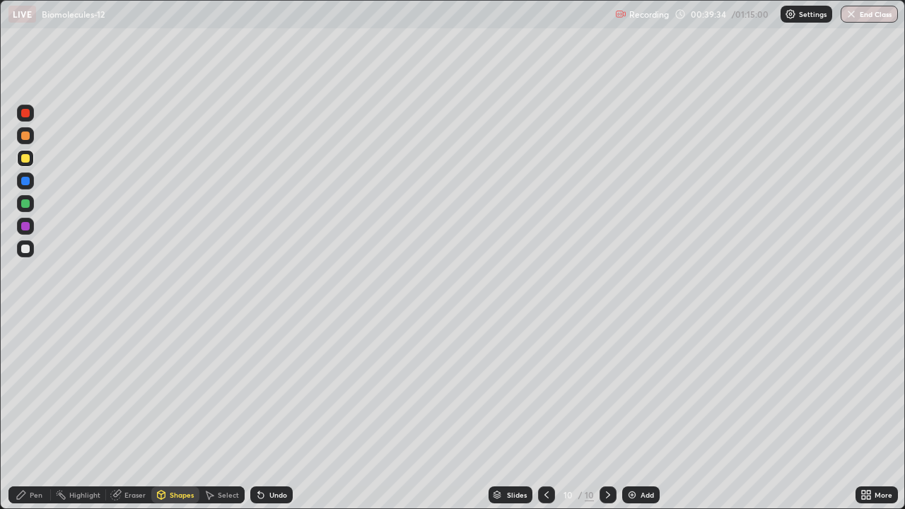
click at [132, 447] on div "Eraser" at bounding box center [134, 495] width 21 height 7
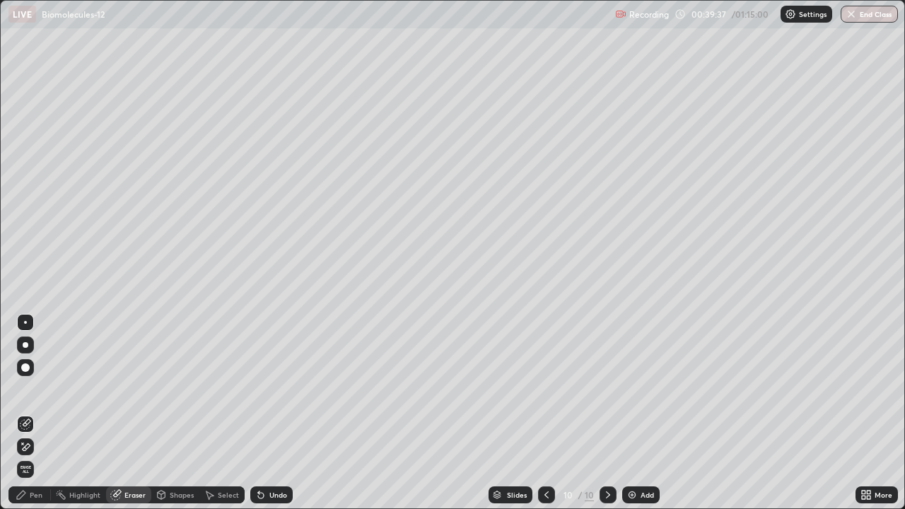
click at [30, 447] on div "Pen" at bounding box center [36, 495] width 13 height 7
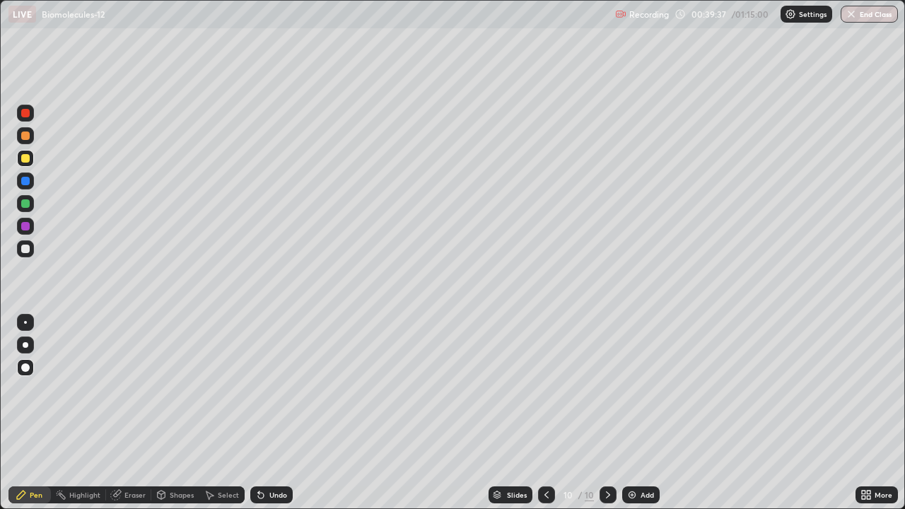
click at [23, 223] on div at bounding box center [25, 226] width 8 height 8
click at [23, 180] on div at bounding box center [25, 181] width 8 height 8
click at [29, 243] on div at bounding box center [25, 248] width 17 height 17
click at [28, 204] on div at bounding box center [25, 203] width 8 height 8
click at [129, 447] on div "Eraser" at bounding box center [134, 495] width 21 height 7
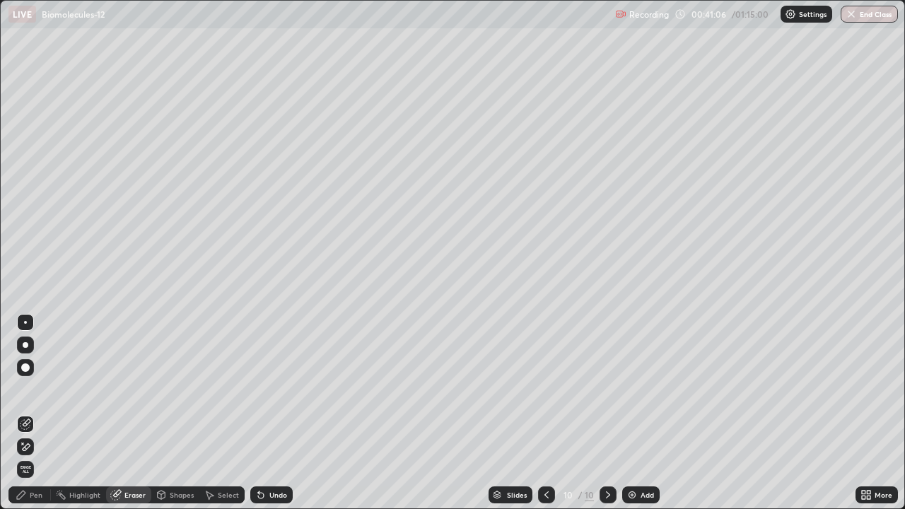
click at [39, 447] on div "Pen" at bounding box center [36, 495] width 13 height 7
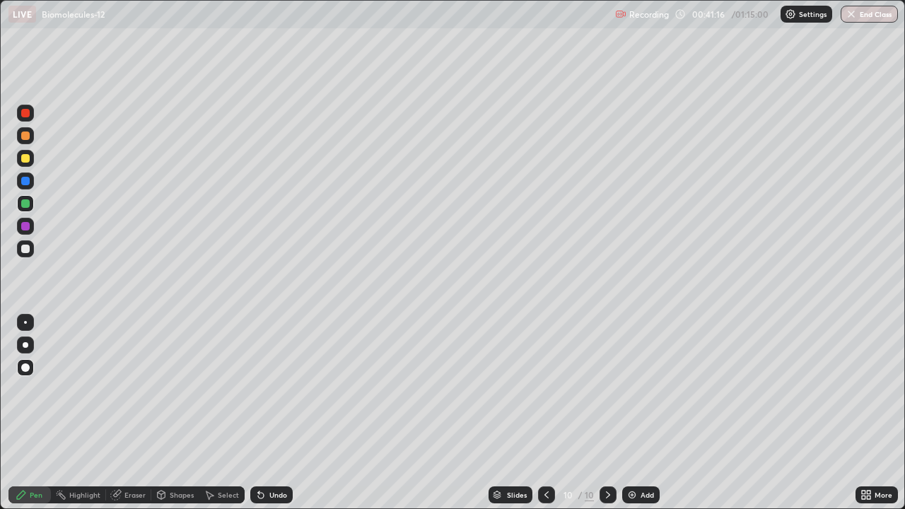
click at [30, 182] on div at bounding box center [25, 181] width 17 height 17
click at [26, 246] on div at bounding box center [25, 249] width 8 height 8
click at [33, 203] on div at bounding box center [25, 203] width 17 height 17
click at [23, 178] on div at bounding box center [25, 181] width 8 height 8
click at [23, 248] on div at bounding box center [25, 249] width 8 height 8
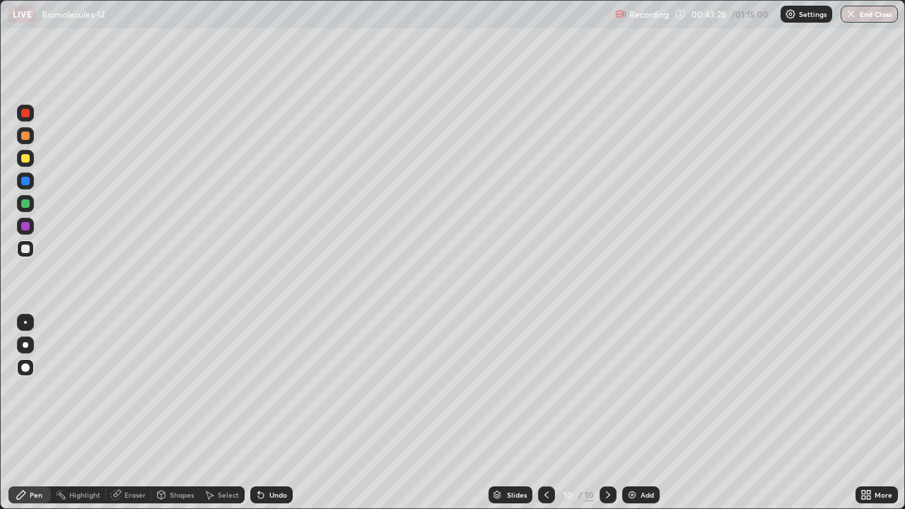
click at [28, 201] on div at bounding box center [25, 203] width 8 height 8
click at [25, 180] on div at bounding box center [25, 181] width 8 height 8
click at [23, 246] on div at bounding box center [25, 249] width 8 height 8
click at [26, 204] on div at bounding box center [25, 203] width 8 height 8
click at [24, 182] on div at bounding box center [25, 181] width 8 height 8
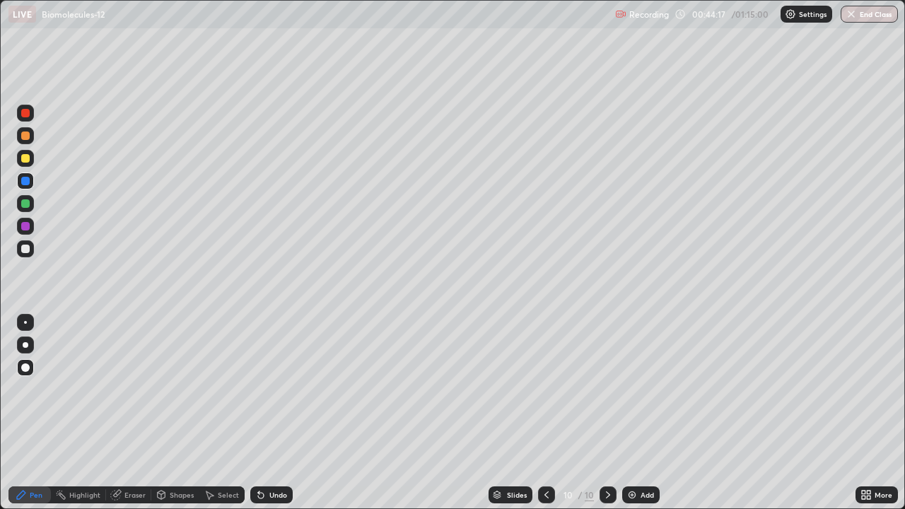
click at [25, 247] on div at bounding box center [25, 249] width 8 height 8
click at [25, 202] on div at bounding box center [25, 203] width 8 height 8
click at [630, 447] on img at bounding box center [632, 494] width 11 height 11
click at [26, 157] on div at bounding box center [25, 158] width 8 height 8
click at [23, 207] on div at bounding box center [25, 203] width 8 height 8
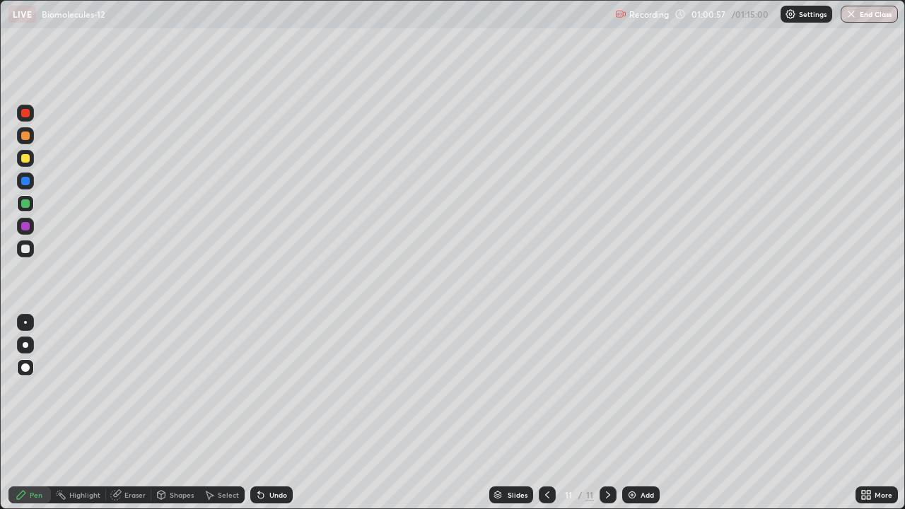
click at [32, 157] on div at bounding box center [25, 158] width 17 height 17
click at [28, 112] on div at bounding box center [25, 113] width 8 height 8
click at [24, 135] on div at bounding box center [25, 136] width 8 height 8
click at [27, 228] on div at bounding box center [25, 226] width 8 height 8
click at [26, 135] on div at bounding box center [25, 136] width 8 height 8
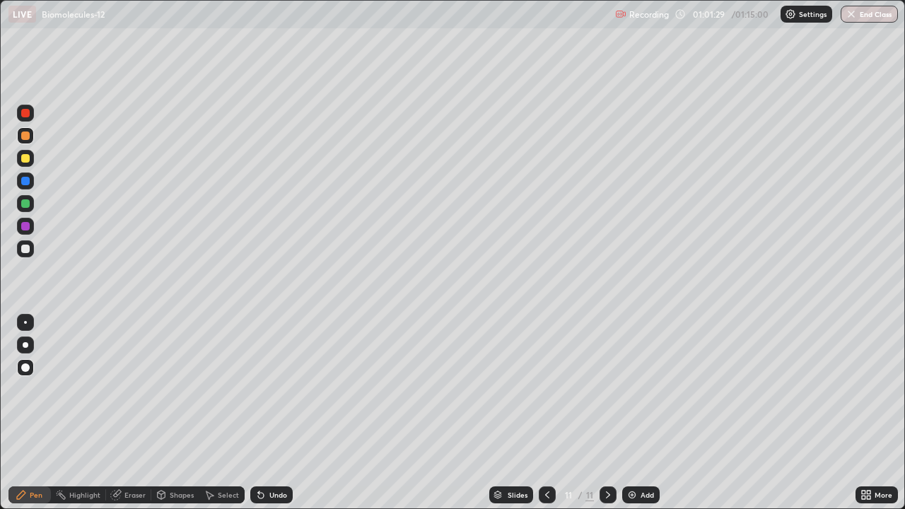
click at [126, 447] on div "Eraser" at bounding box center [128, 495] width 45 height 17
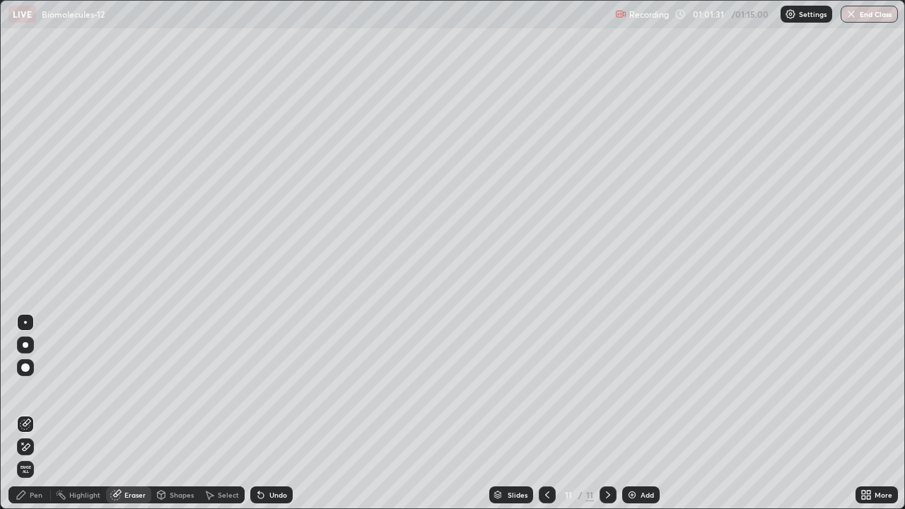
click at [33, 447] on div "Pen" at bounding box center [36, 495] width 13 height 7
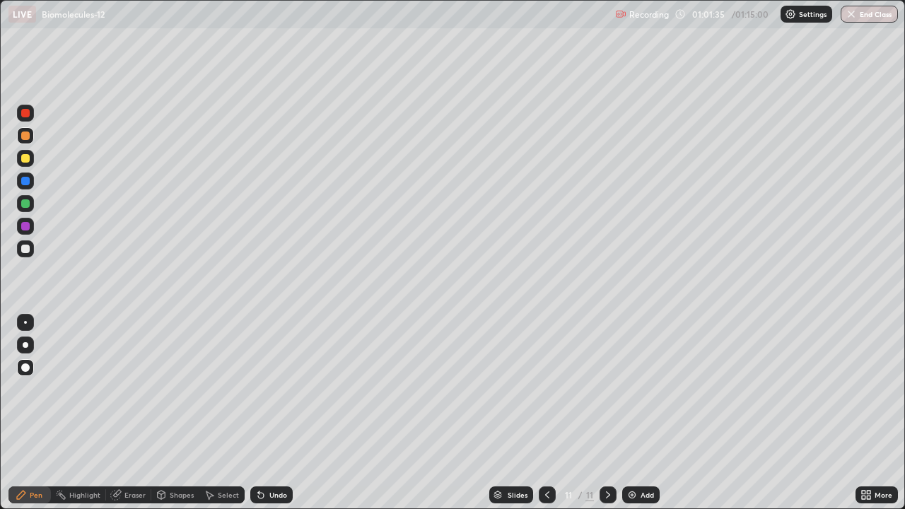
click at [25, 226] on div at bounding box center [25, 226] width 8 height 8
click at [23, 178] on div at bounding box center [25, 181] width 8 height 8
click at [25, 202] on div at bounding box center [25, 203] width 8 height 8
click at [30, 221] on div at bounding box center [25, 226] width 17 height 17
click at [27, 134] on div at bounding box center [25, 136] width 8 height 8
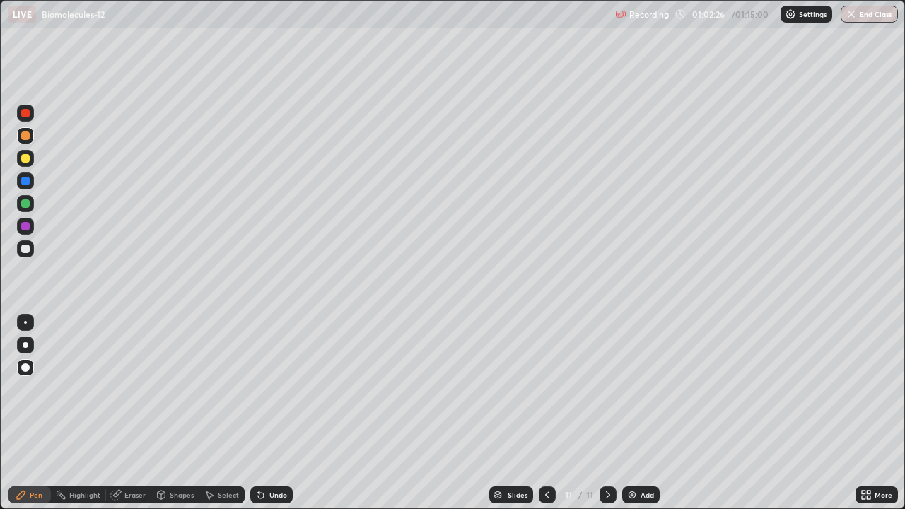
click at [22, 112] on div at bounding box center [25, 113] width 8 height 8
click at [25, 225] on div at bounding box center [25, 226] width 8 height 8
click at [28, 160] on div at bounding box center [25, 158] width 8 height 8
click at [23, 245] on div at bounding box center [25, 249] width 8 height 8
click at [23, 111] on div at bounding box center [25, 113] width 8 height 8
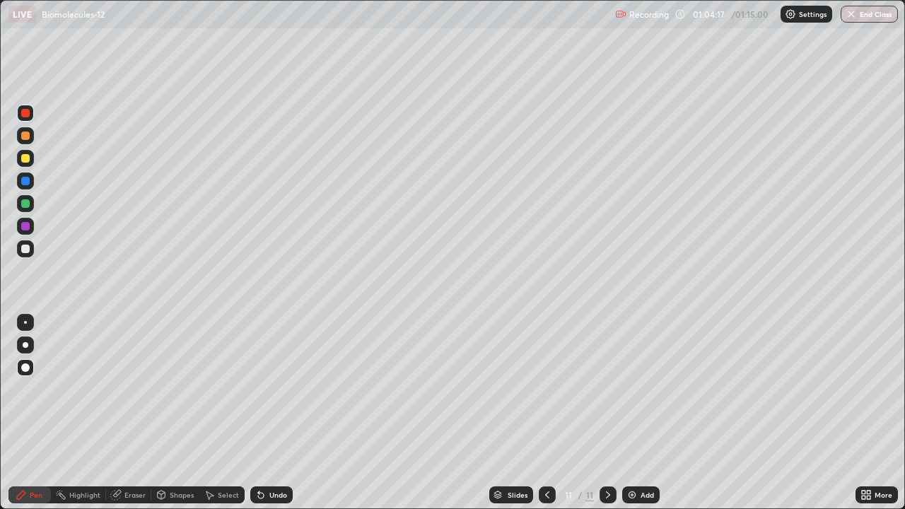
click at [24, 181] on div at bounding box center [25, 181] width 8 height 8
click at [126, 447] on div "Eraser" at bounding box center [128, 495] width 45 height 17
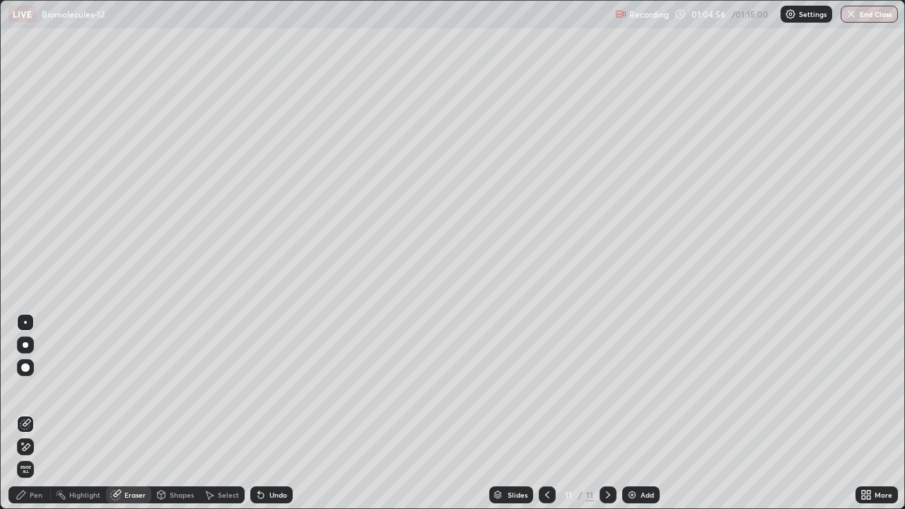
click at [116, 447] on icon at bounding box center [115, 494] width 11 height 11
click at [35, 447] on div "Pen" at bounding box center [36, 495] width 13 height 7
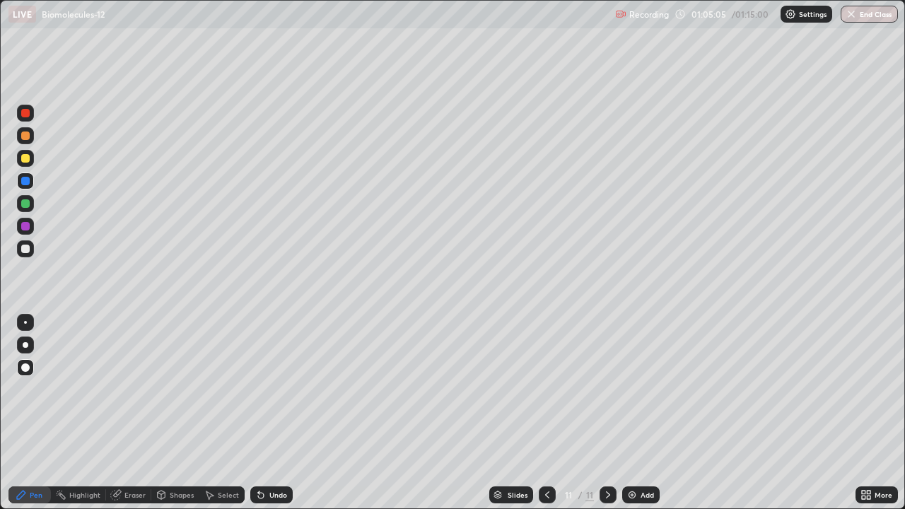
click at [30, 243] on div at bounding box center [25, 248] width 17 height 17
click at [126, 447] on div "Eraser" at bounding box center [128, 495] width 45 height 17
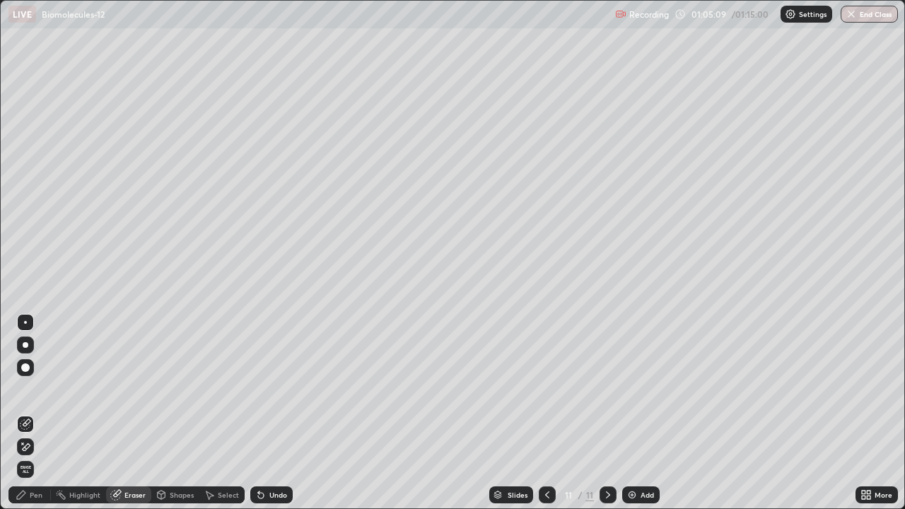
click at [30, 447] on div "Pen" at bounding box center [29, 495] width 42 height 17
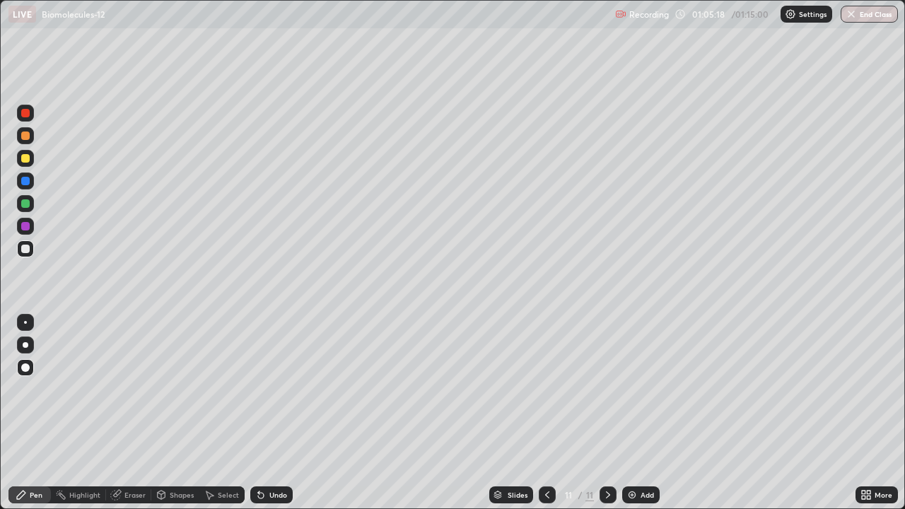
click at [261, 447] on icon at bounding box center [261, 496] width 6 height 6
click at [258, 447] on icon at bounding box center [261, 496] width 6 height 6
click at [258, 447] on icon at bounding box center [258, 492] width 1 height 1
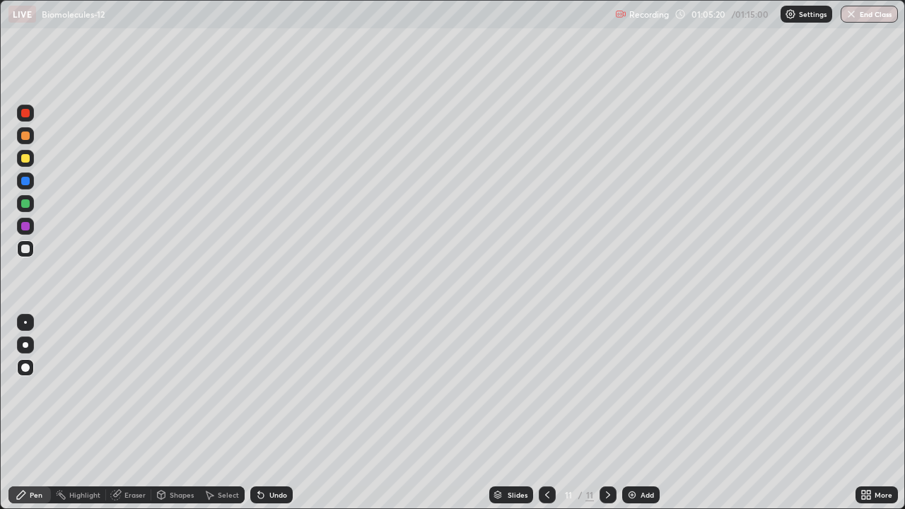
click at [258, 447] on icon at bounding box center [258, 492] width 1 height 1
click at [259, 447] on icon at bounding box center [261, 496] width 6 height 6
click at [258, 447] on icon at bounding box center [258, 492] width 1 height 1
click at [126, 447] on div "Eraser" at bounding box center [128, 495] width 45 height 17
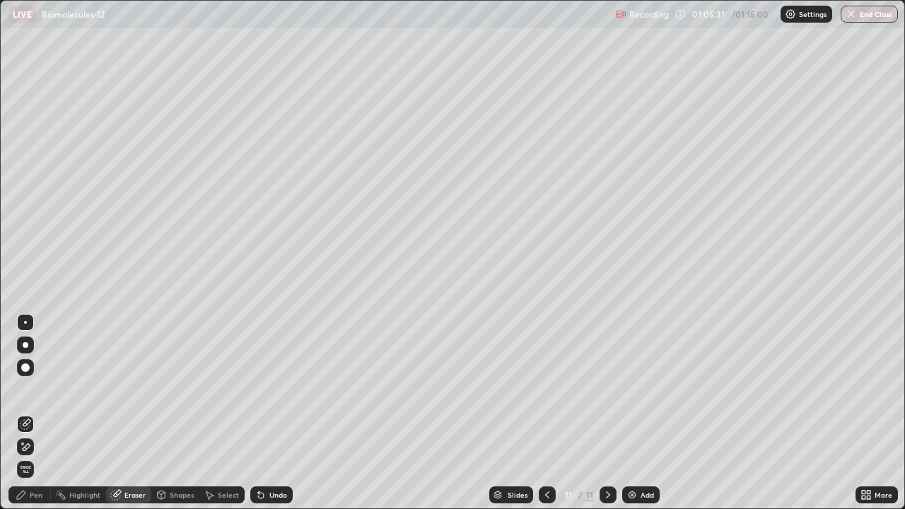
click at [28, 447] on div "Pen" at bounding box center [29, 495] width 42 height 17
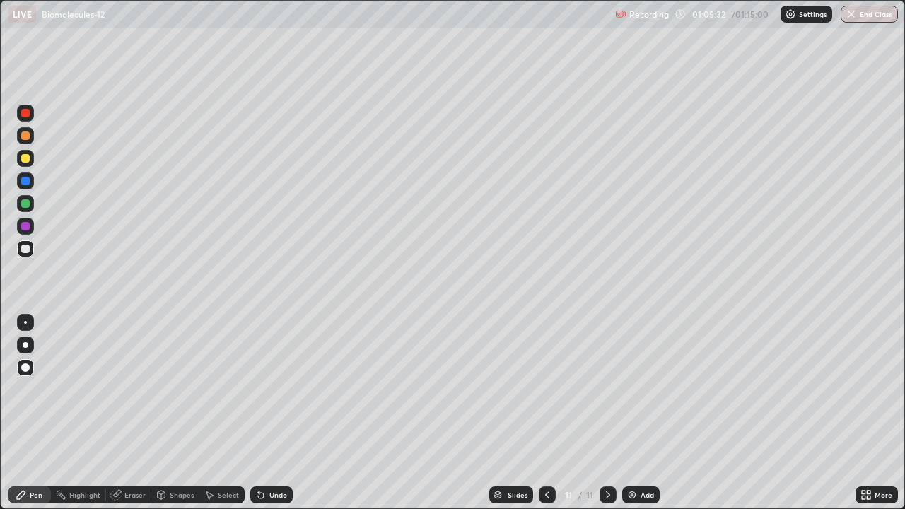
click at [26, 113] on div at bounding box center [25, 113] width 8 height 8
click at [24, 153] on div at bounding box center [25, 158] width 17 height 17
click at [24, 184] on div at bounding box center [25, 181] width 8 height 8
click at [23, 158] on div at bounding box center [25, 158] width 8 height 8
click at [25, 178] on div at bounding box center [25, 181] width 8 height 8
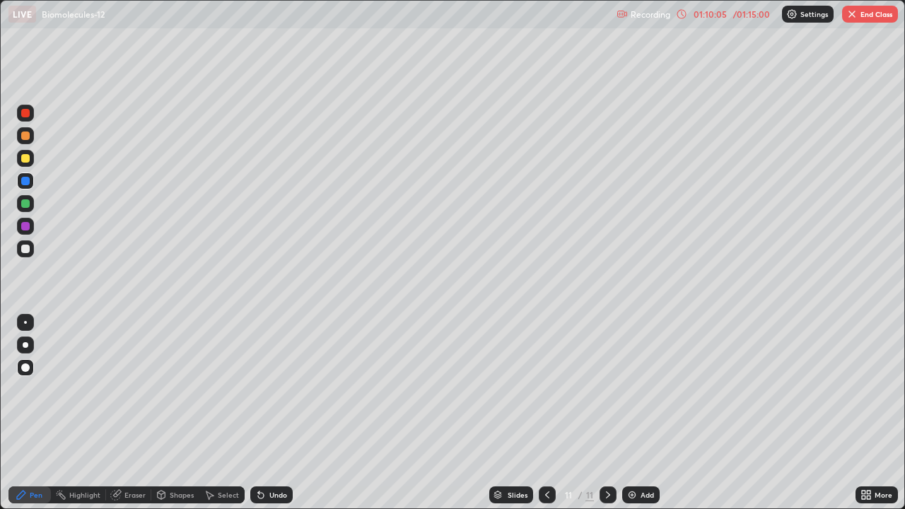
click at [867, 11] on button "End Class" at bounding box center [870, 14] width 56 height 17
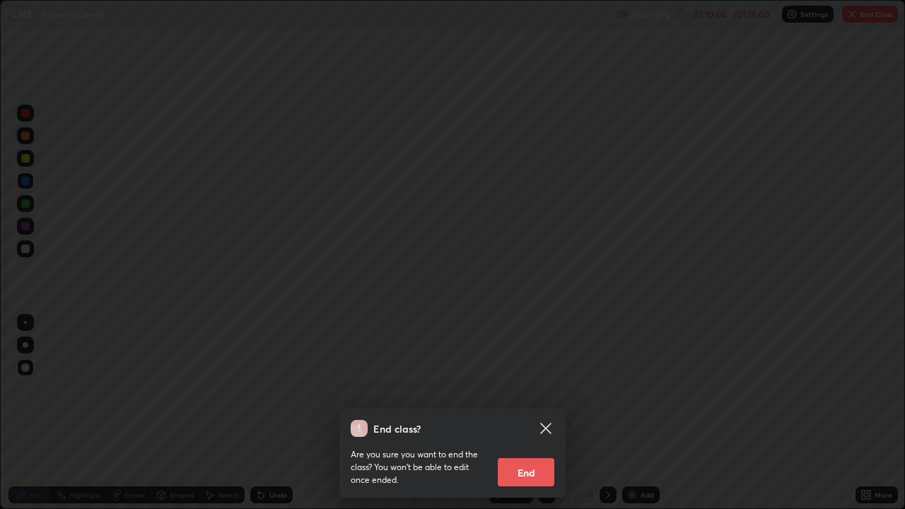
click at [513, 447] on button "End" at bounding box center [526, 472] width 57 height 28
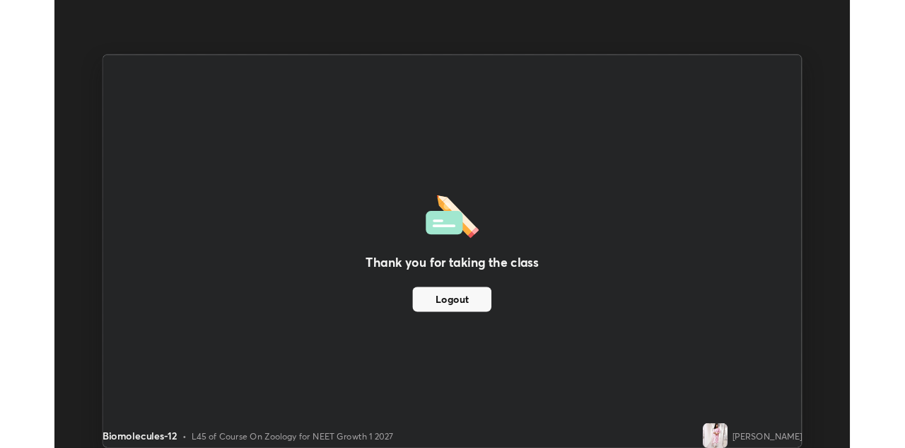
scroll to position [70275, 69817]
